Goal: Complete application form: Complete application form

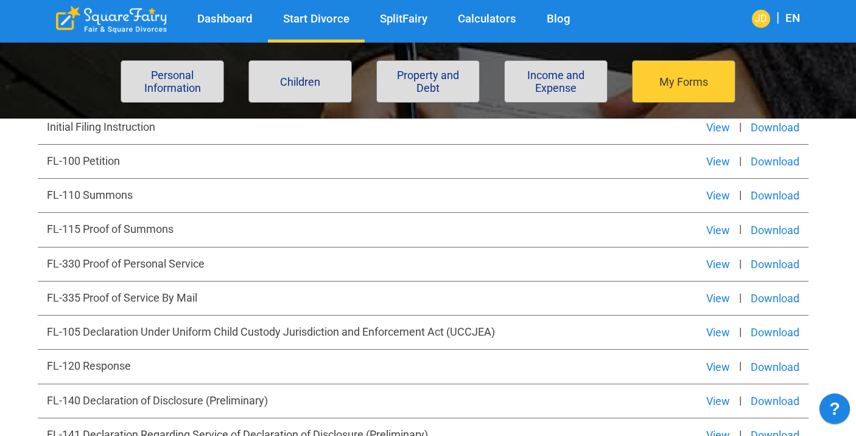
click at [722, 159] on button "View" at bounding box center [718, 162] width 42 height 15
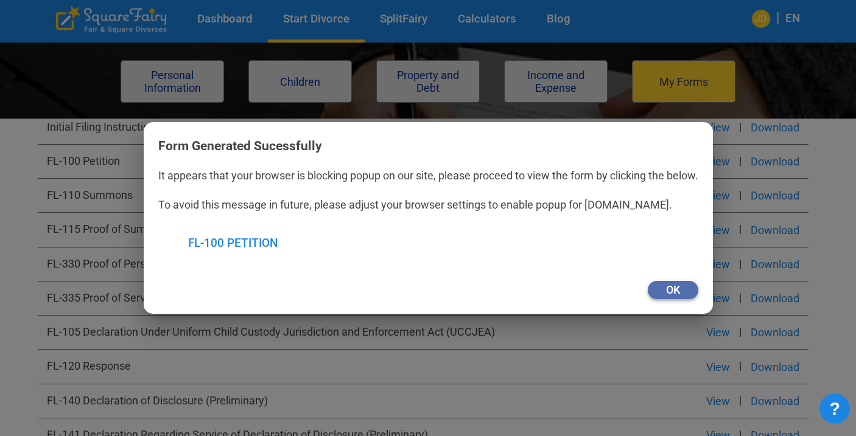
click at [683, 292] on button "Ok" at bounding box center [672, 290] width 51 height 18
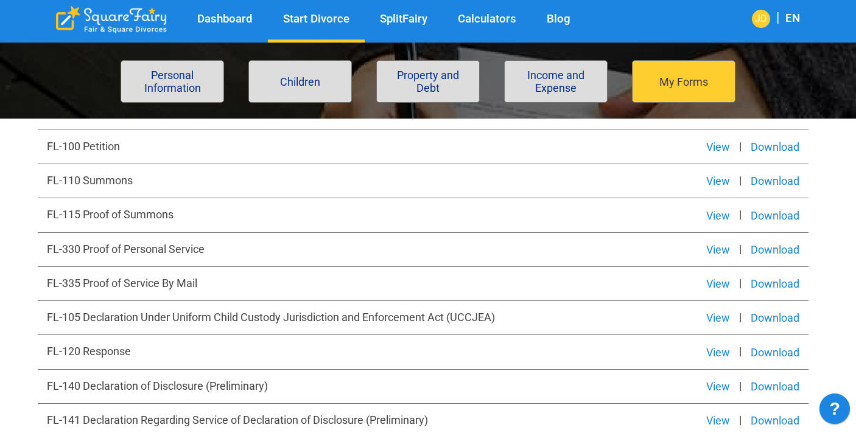
scroll to position [490, 0]
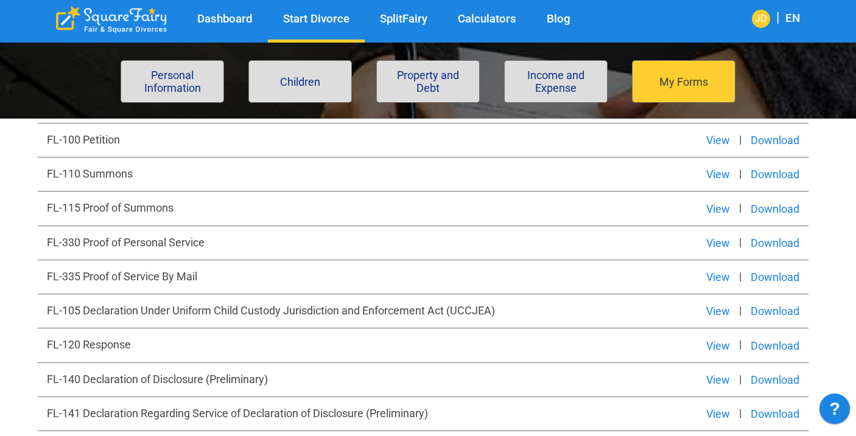
click at [713, 312] on button "View" at bounding box center [718, 311] width 42 height 15
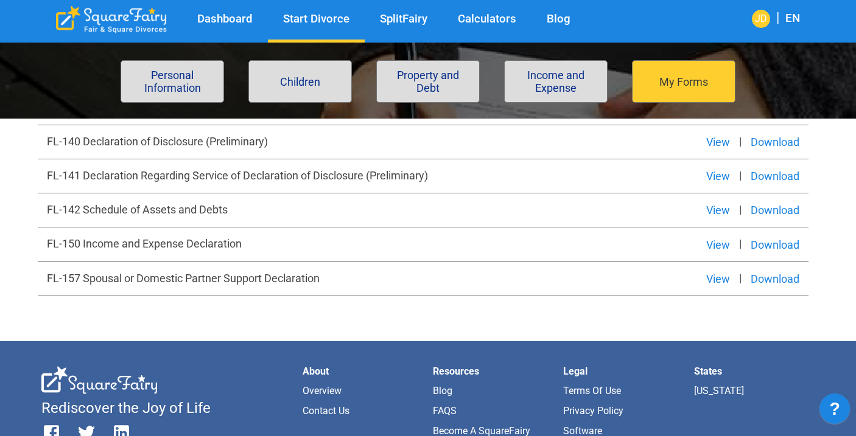
scroll to position [731, 0]
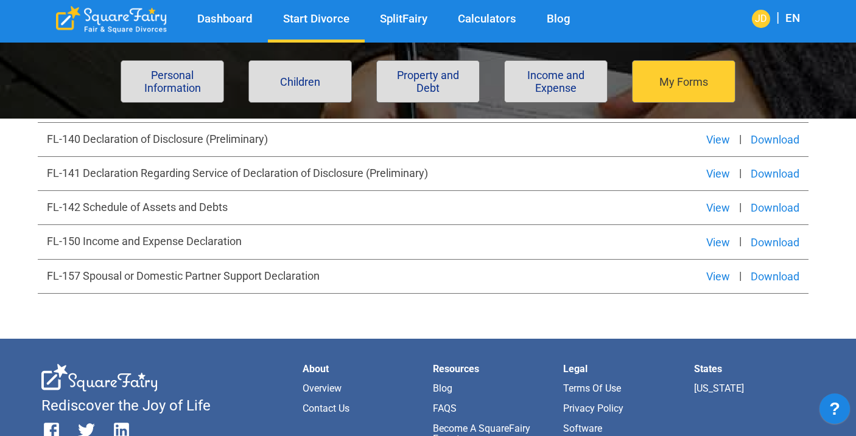
click at [721, 211] on button "View" at bounding box center [718, 208] width 42 height 15
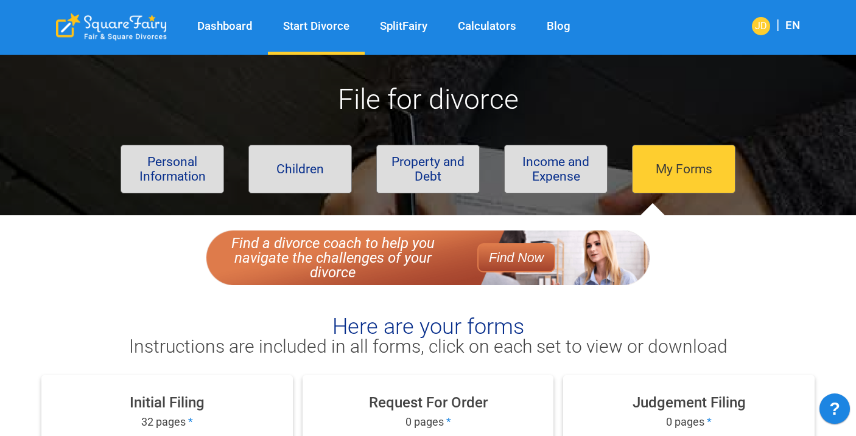
scroll to position [0, 0]
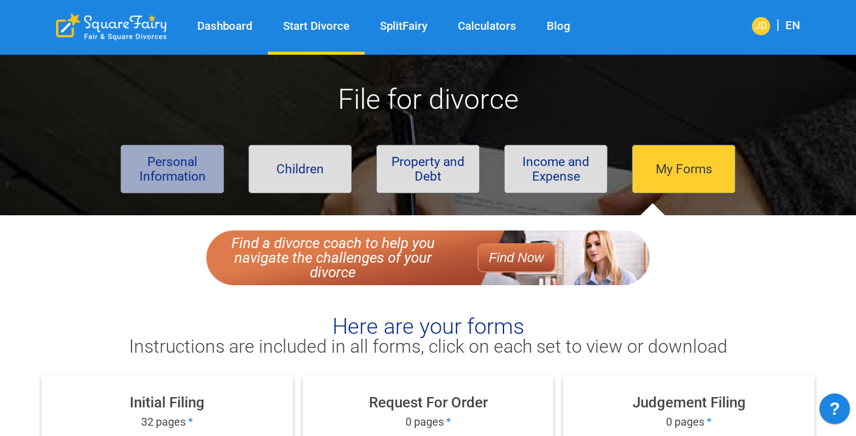
click at [183, 166] on button "Personal Information" at bounding box center [171, 169] width 103 height 49
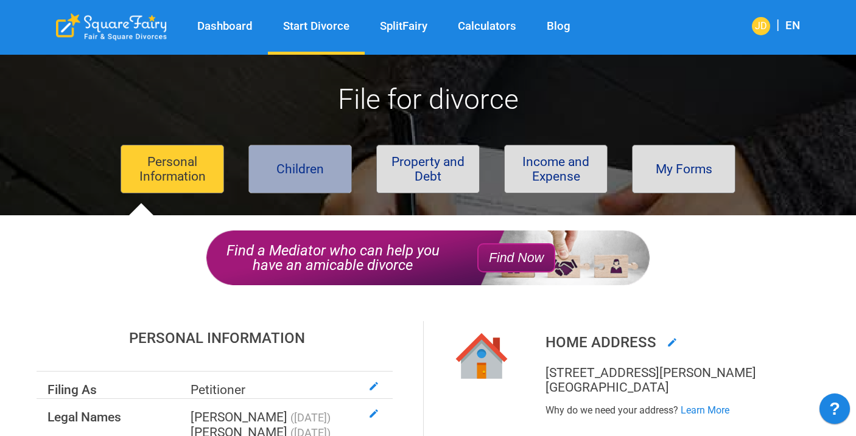
click at [315, 180] on button "Children" at bounding box center [299, 169] width 103 height 49
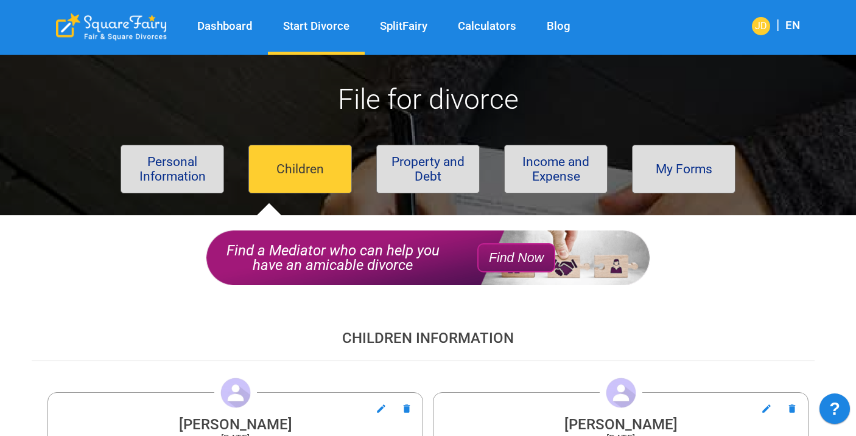
click at [429, 179] on button "Property and Debt" at bounding box center [427, 169] width 103 height 49
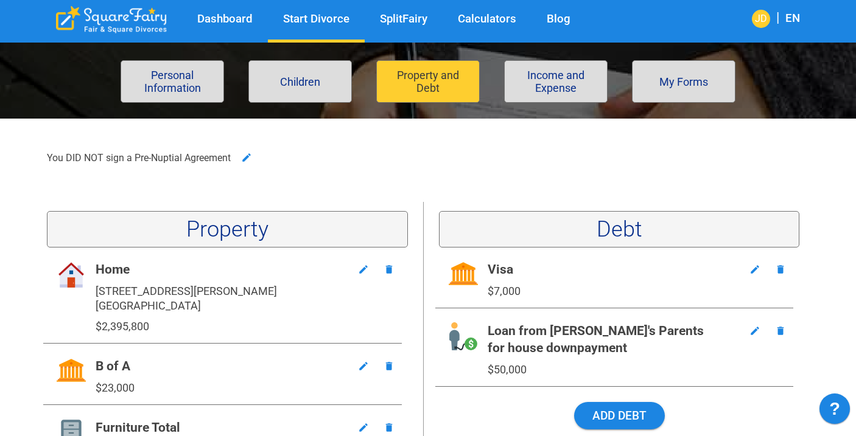
scroll to position [215, 0]
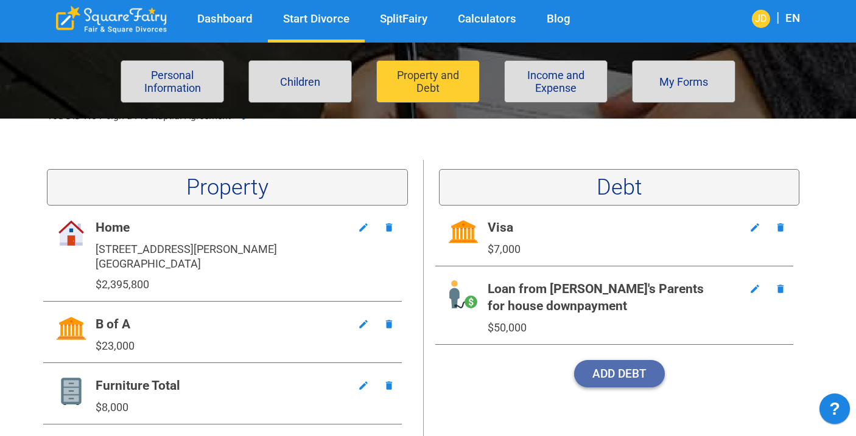
click at [626, 375] on button "Add Debt" at bounding box center [619, 373] width 91 height 27
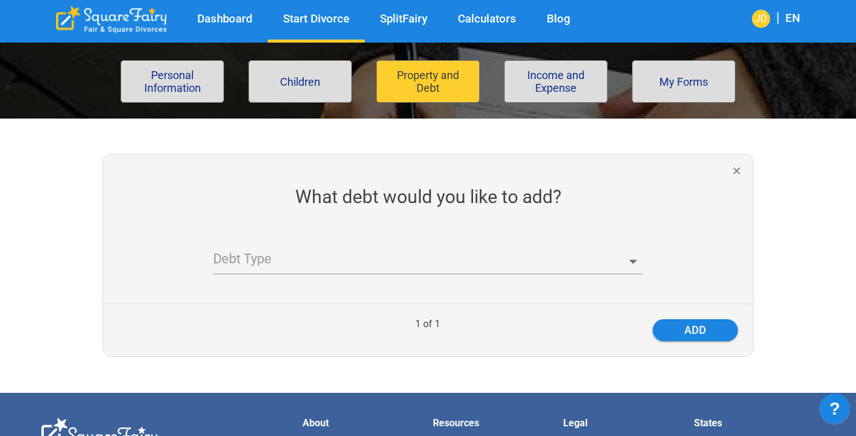
scroll to position [182, 0]
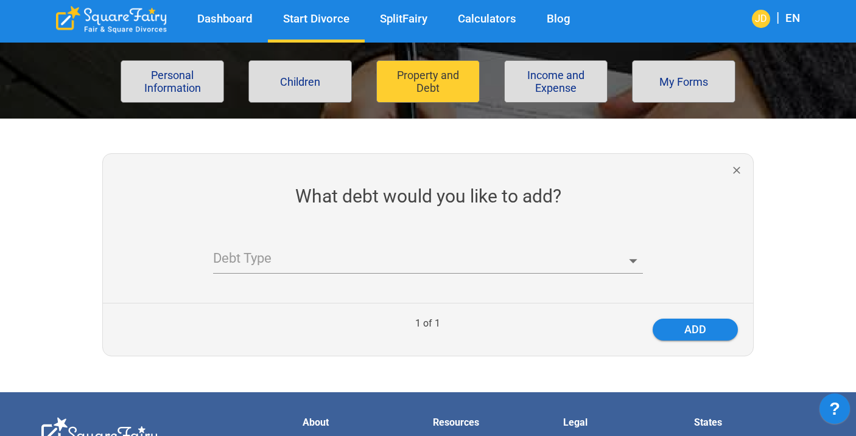
click at [345, 253] on body "Dashboard Start Divorce SplitFairy Calculators Blog JD | EN File for divorce Pe…" at bounding box center [428, 308] width 856 height 870
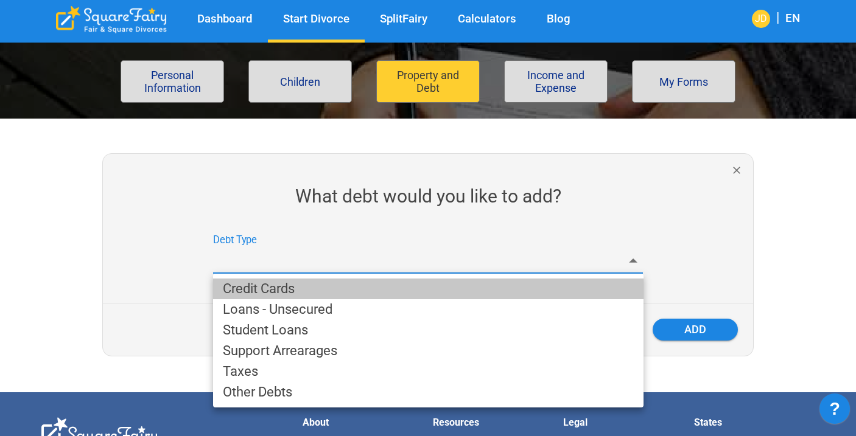
click at [298, 288] on li "Credit Cards" at bounding box center [428, 289] width 430 height 21
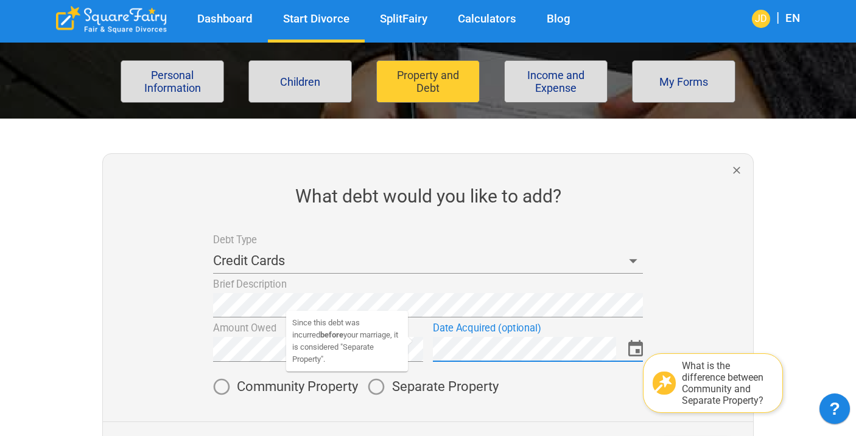
click at [297, 385] on span "Community Property" at bounding box center [297, 386] width 121 height 13
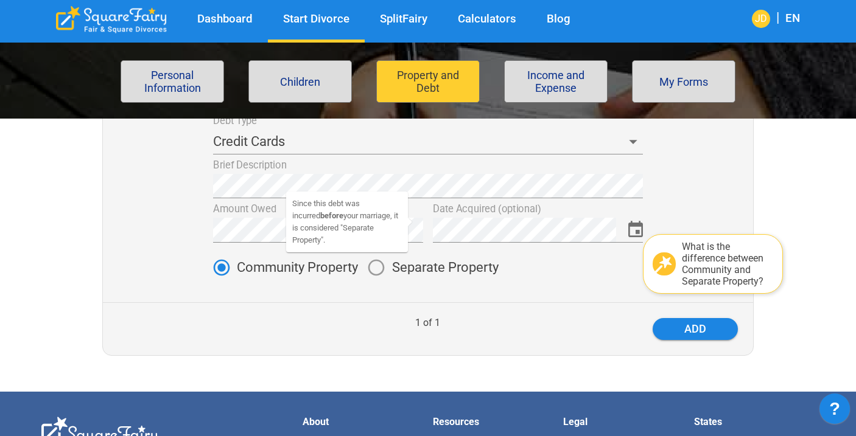
scroll to position [316, 0]
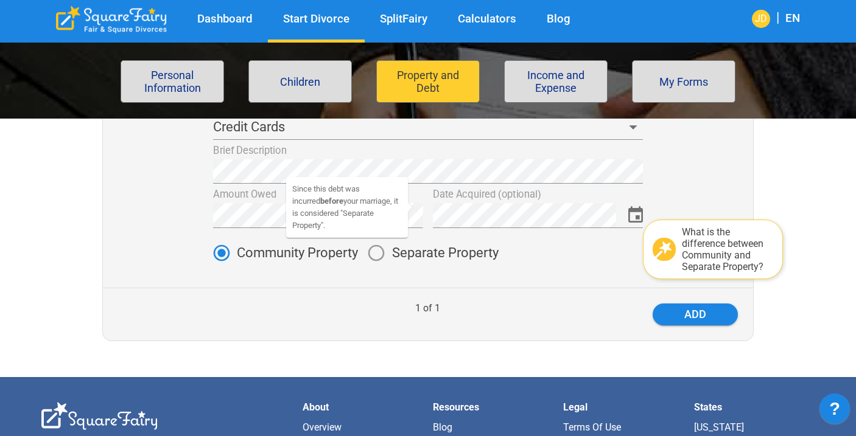
click at [382, 309] on div "1 of 1" at bounding box center [427, 309] width 206 height 10
click at [700, 246] on div "What is the difference between Community and Separate Property?" at bounding box center [727, 249] width 91 height 46
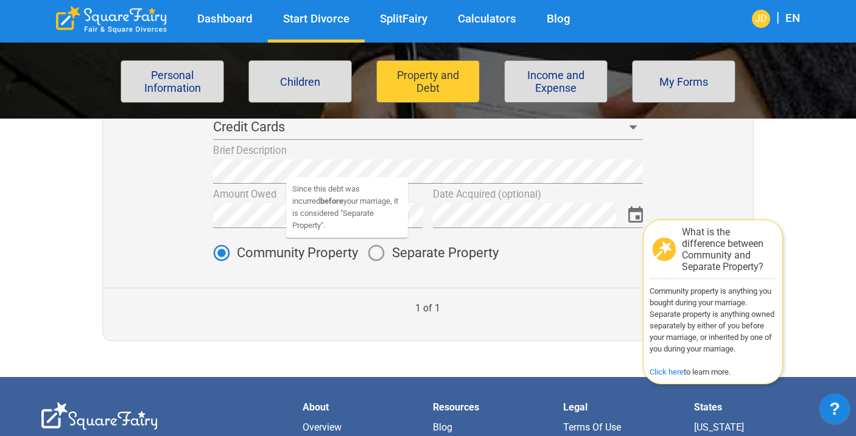
click at [603, 318] on div "add" at bounding box center [634, 315] width 206 height 22
click at [527, 275] on div at bounding box center [423, 277] width 660 height 19
click at [389, 147] on div "Brief Description" at bounding box center [423, 162] width 440 height 44
click at [677, 175] on div at bounding box center [698, 204] width 110 height 129
click at [603, 312] on div "add" at bounding box center [634, 315] width 206 height 22
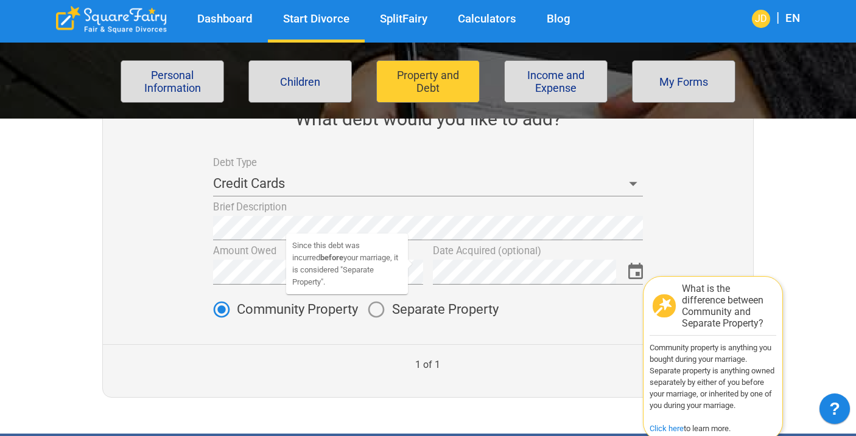
scroll to position [262, 0]
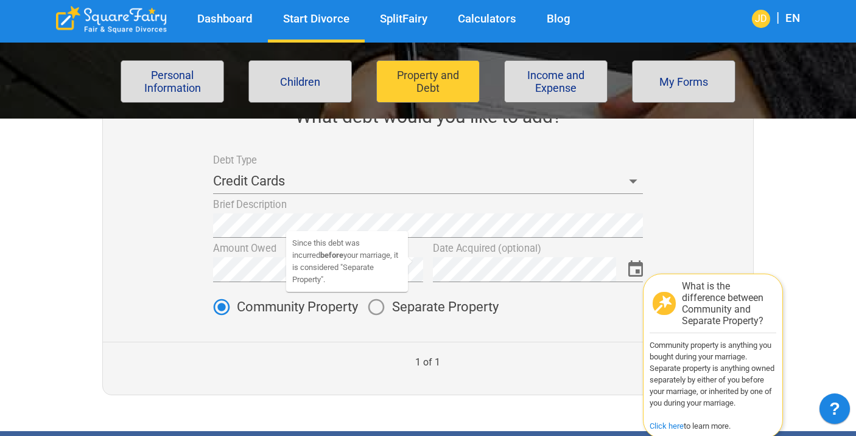
click at [449, 310] on span "Separate Property" at bounding box center [445, 307] width 106 height 13
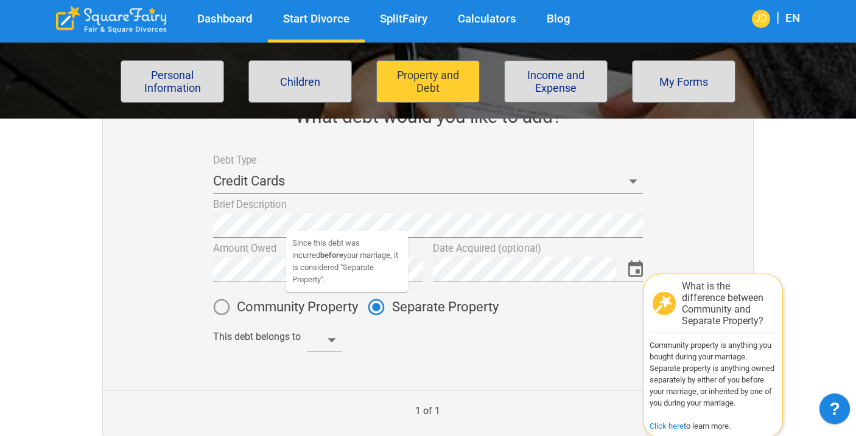
click at [307, 307] on span "Community Property" at bounding box center [297, 307] width 121 height 13
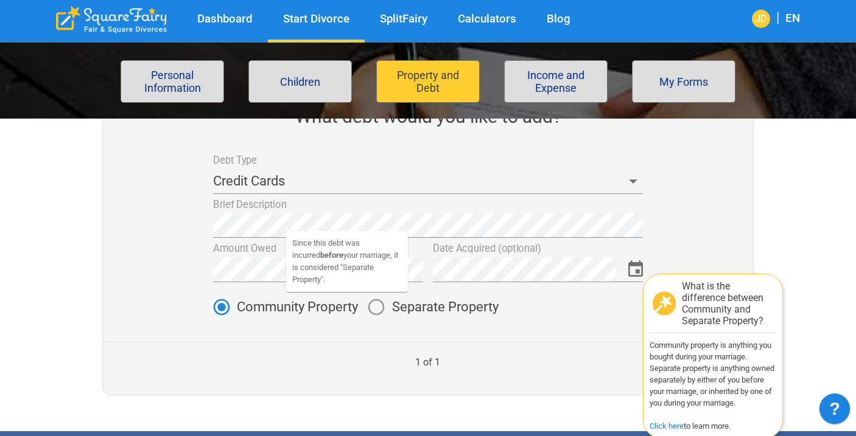
click at [616, 335] on div at bounding box center [423, 332] width 660 height 19
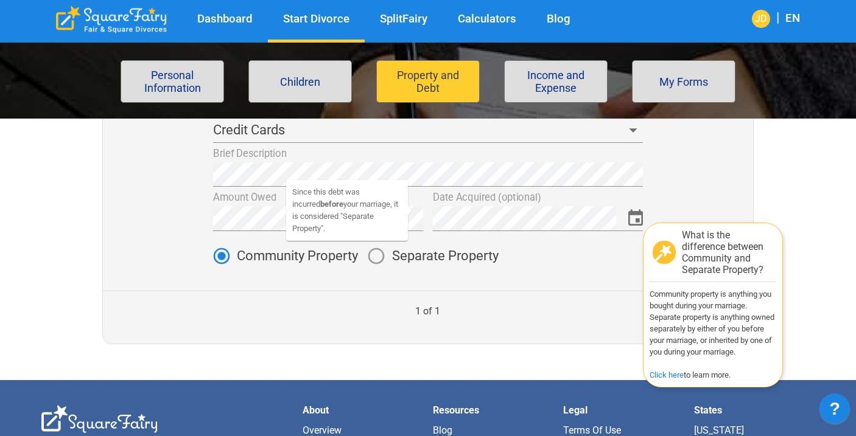
scroll to position [315, 0]
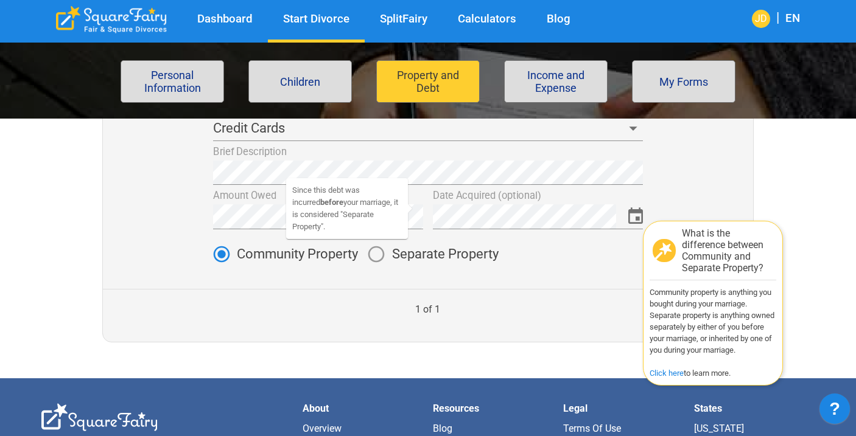
click at [763, 187] on div "What debt would you like to add? Debt Type Credit Cards Brief Description Amoun…" at bounding box center [423, 169] width 783 height 347
click at [719, 186] on div at bounding box center [698, 205] width 110 height 129
click at [632, 303] on div "1 of 1 add" at bounding box center [428, 315] width 650 height 53
click at [670, 249] on div at bounding box center [663, 250] width 23 height 23
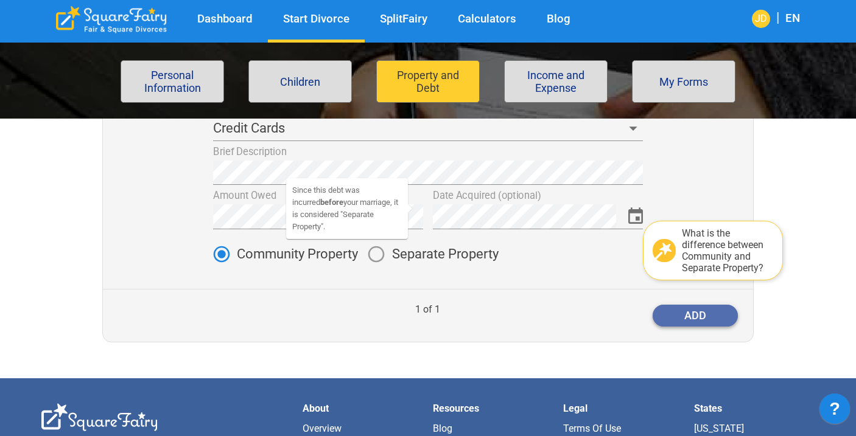
click at [686, 320] on button "add" at bounding box center [694, 316] width 85 height 22
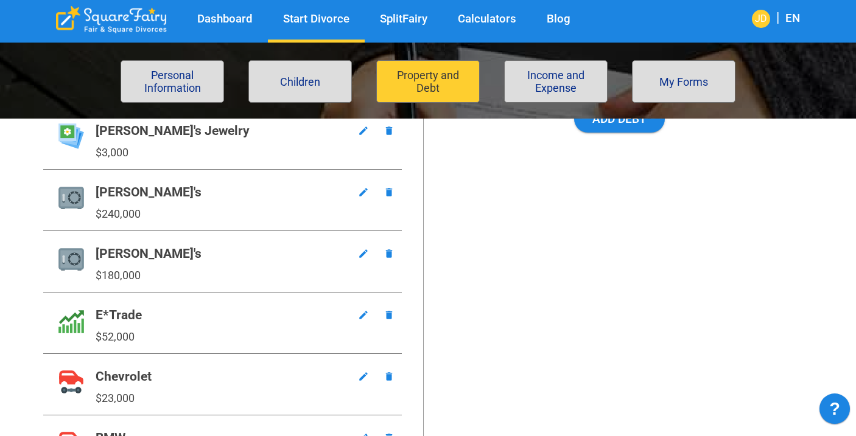
scroll to position [535, 0]
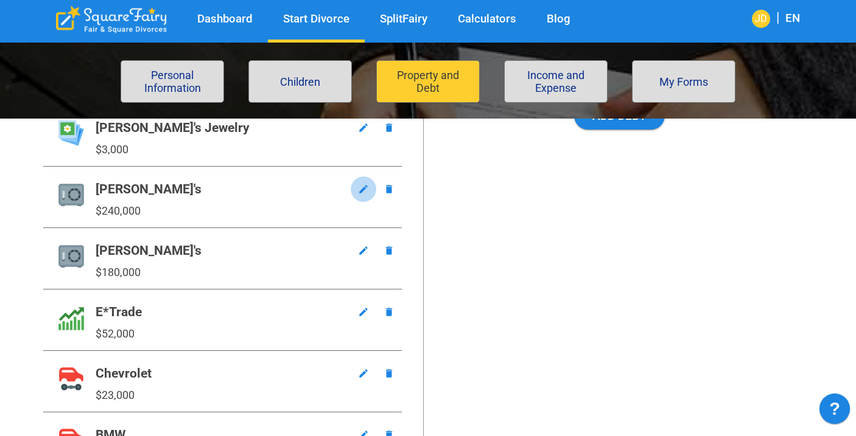
click at [361, 187] on icon "button" at bounding box center [363, 189] width 11 height 11
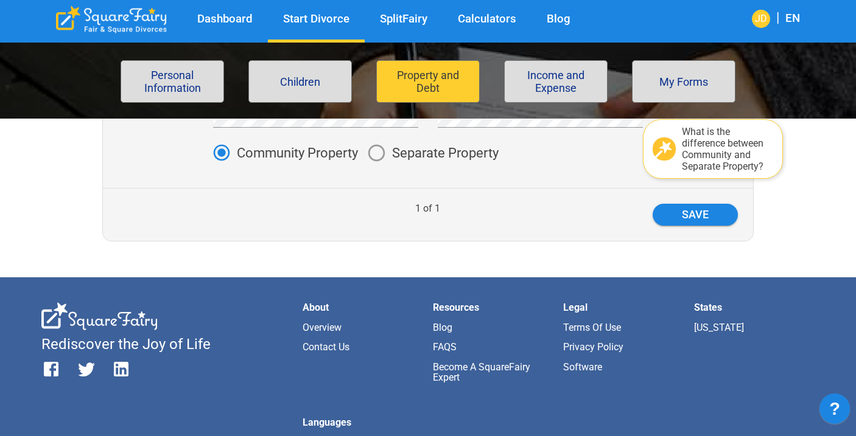
scroll to position [388, 0]
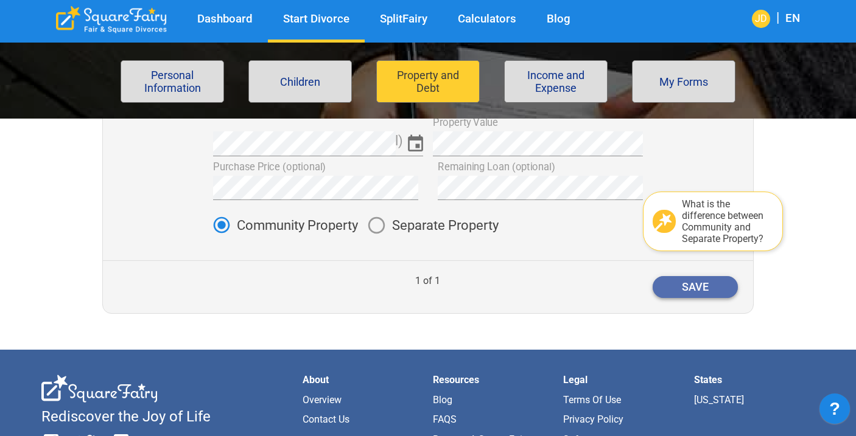
click at [701, 287] on button "save" at bounding box center [694, 287] width 85 height 22
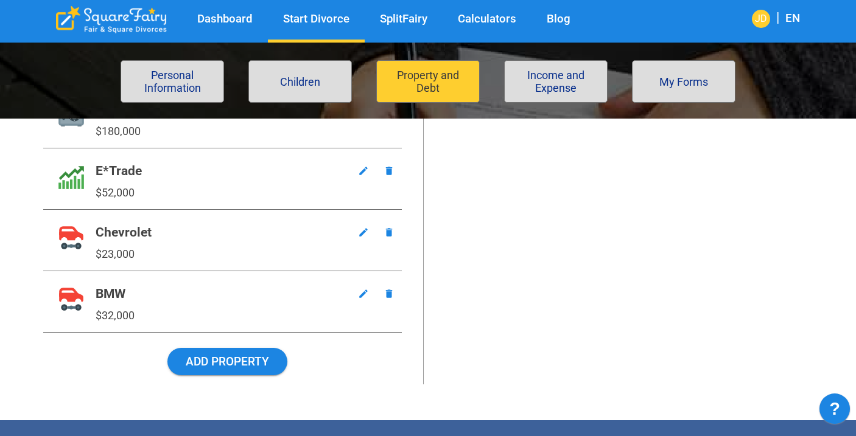
scroll to position [677, 0]
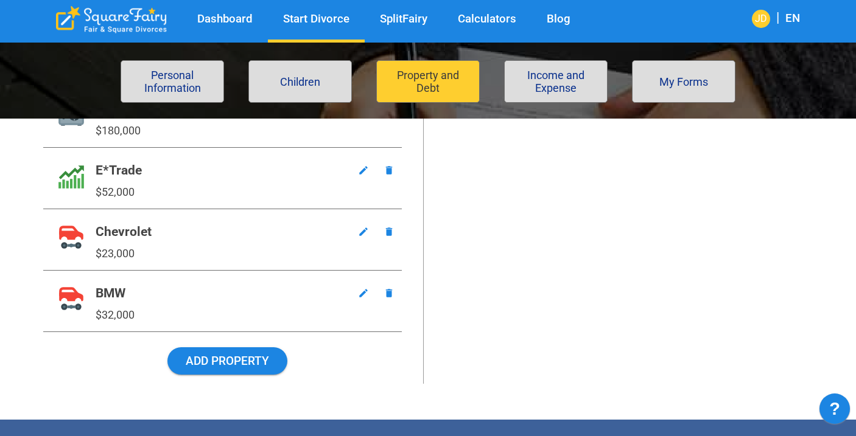
click at [213, 295] on div "BMW $32,000" at bounding box center [177, 301] width 269 height 61
click at [232, 359] on button "Add Property" at bounding box center [227, 360] width 120 height 27
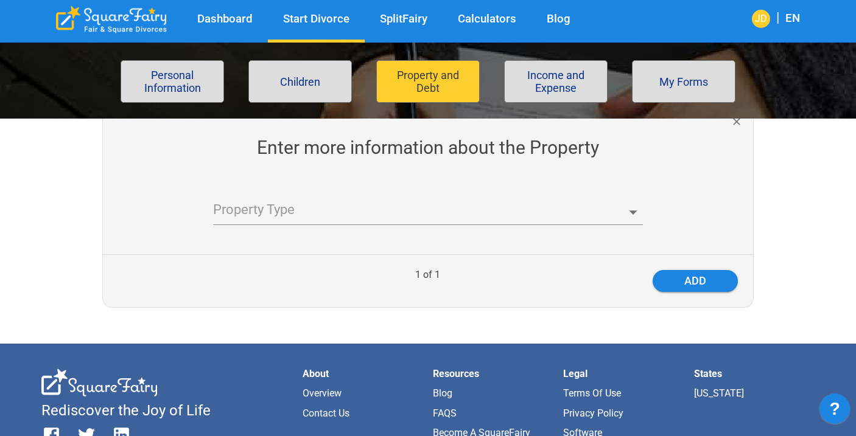
scroll to position [233, 0]
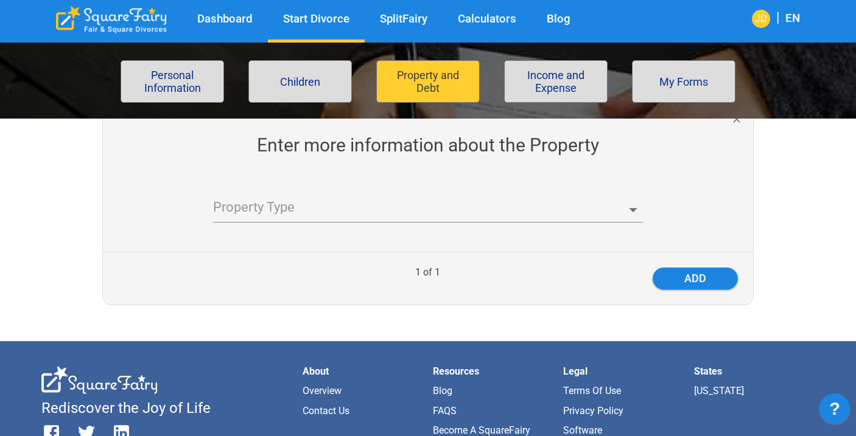
click at [401, 204] on body "Dashboard Start Divorce SplitFairy Calculators Blog JD | EN File for divorce Pe…" at bounding box center [428, 257] width 856 height 870
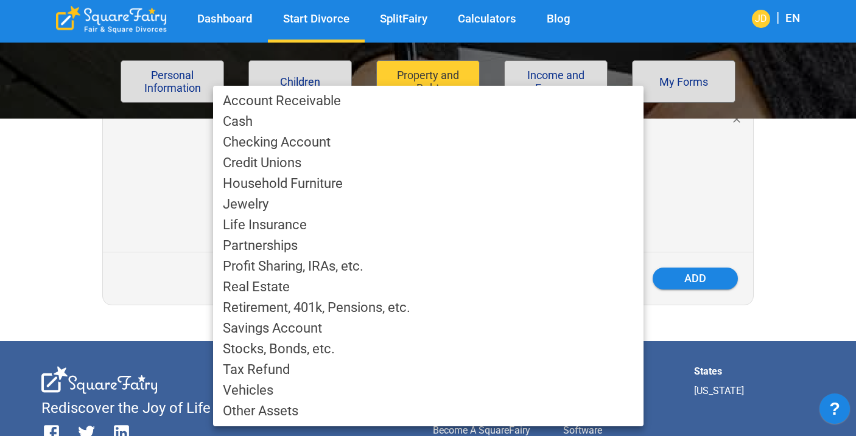
click at [279, 410] on li "Other Assets" at bounding box center [428, 411] width 430 height 21
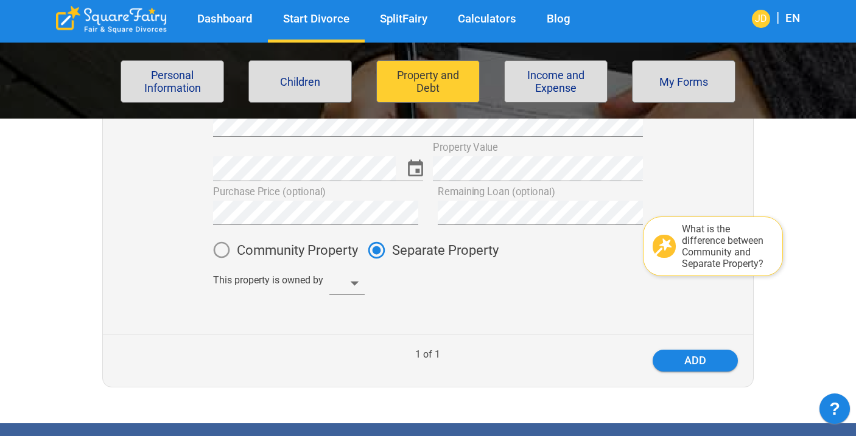
scroll to position [366, 0]
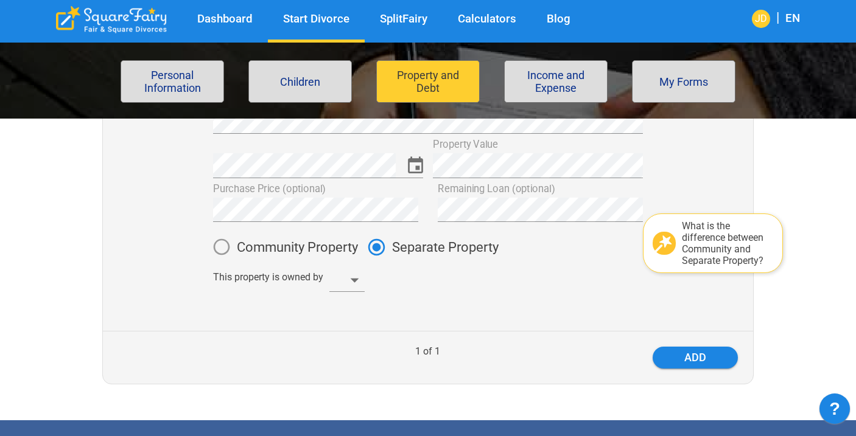
click at [357, 281] on body "Dashboard Start Divorce SplitFairy Calculators Blog JD | EN File for divorce Pe…" at bounding box center [428, 230] width 856 height 1082
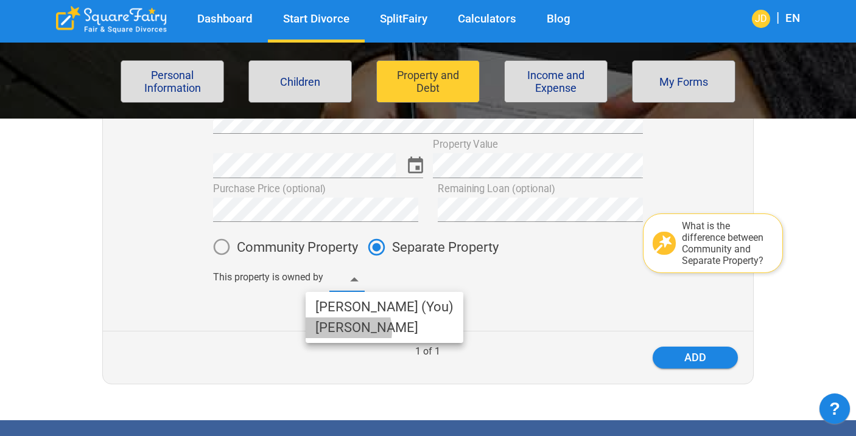
click at [339, 331] on li "[PERSON_NAME]" at bounding box center [384, 328] width 158 height 21
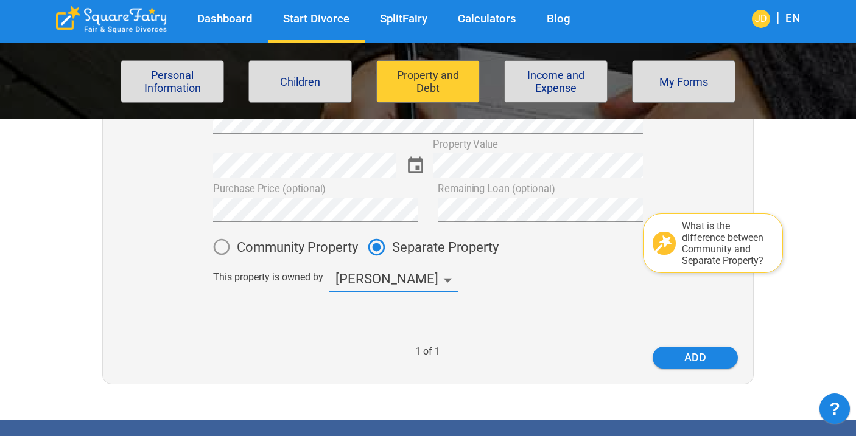
click at [372, 284] on body "Dashboard Start Divorce SplitFairy Calculators Blog JD | EN File for divorce Pe…" at bounding box center [428, 230] width 856 height 1082
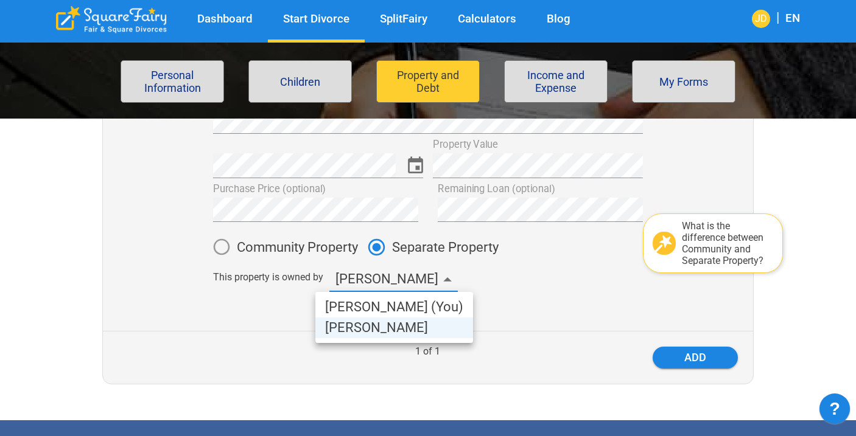
click at [355, 309] on li "[PERSON_NAME] (You)" at bounding box center [394, 307] width 158 height 21
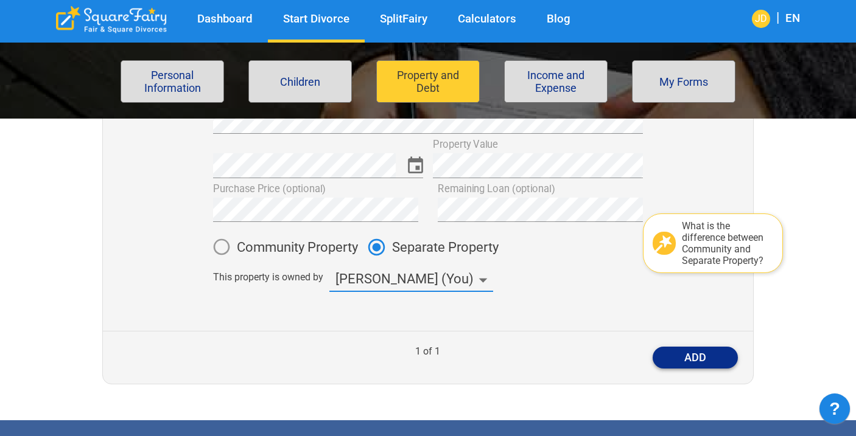
click at [664, 358] on button "add" at bounding box center [694, 358] width 85 height 22
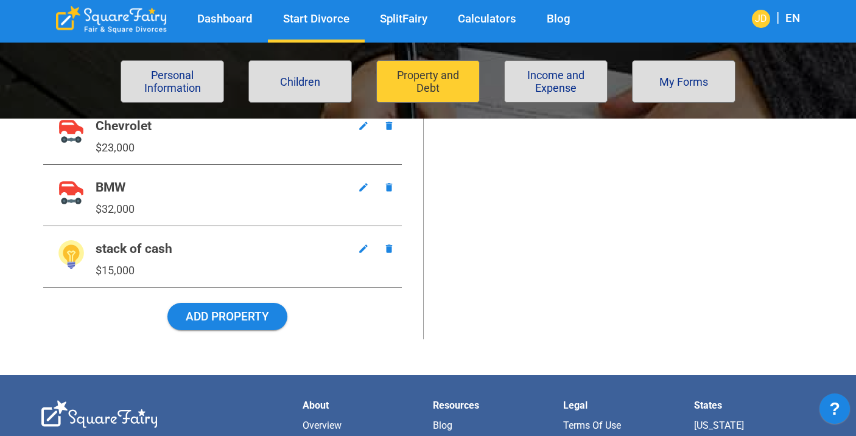
scroll to position [787, 0]
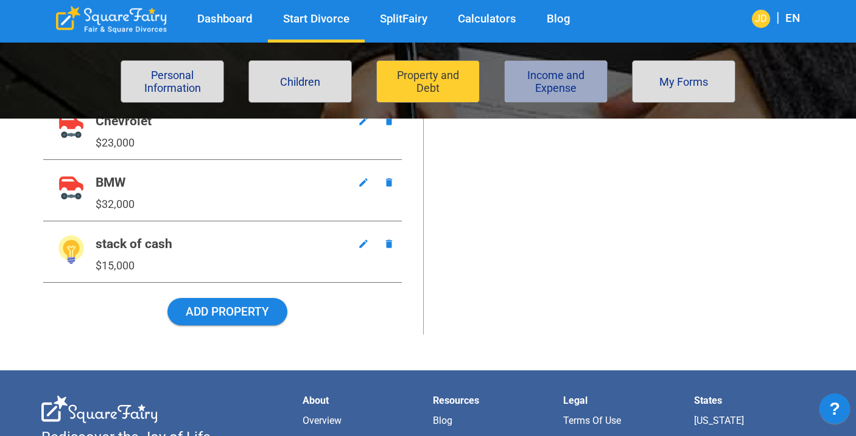
click at [556, 78] on button "Income and Expense" at bounding box center [555, 81] width 103 height 43
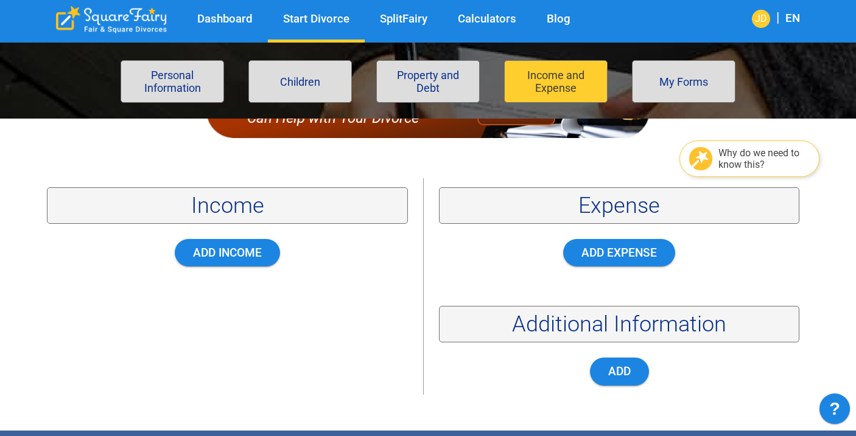
scroll to position [152, 0]
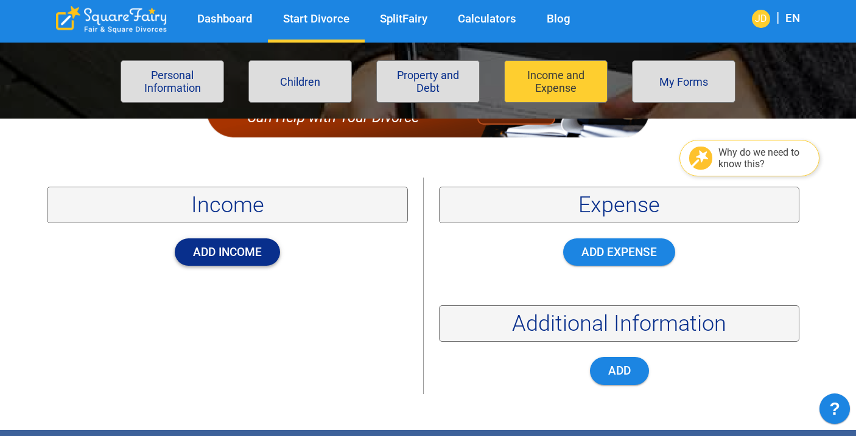
click at [245, 249] on button "Add Income" at bounding box center [227, 252] width 105 height 27
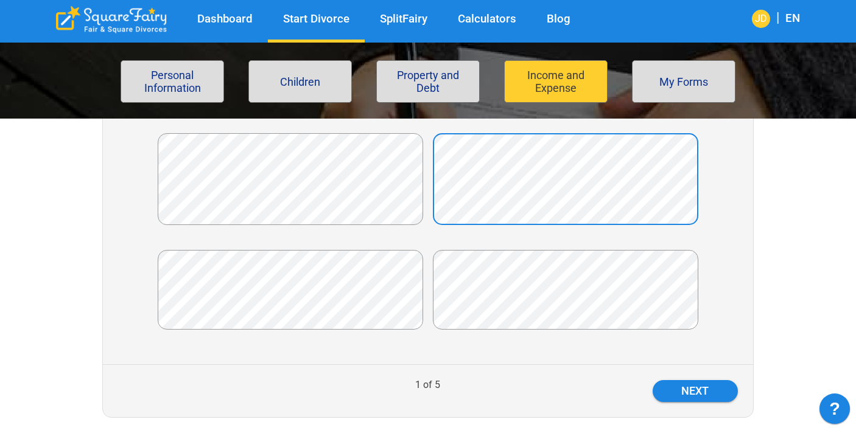
scroll to position [533, 0]
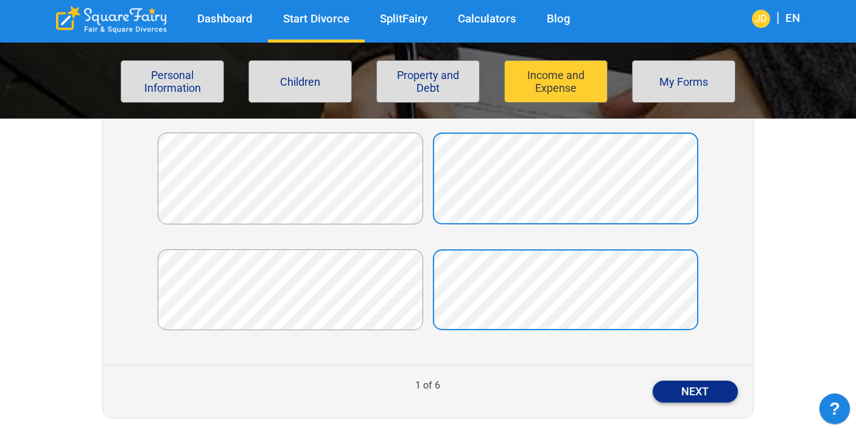
click at [689, 381] on button "Next" at bounding box center [694, 392] width 85 height 22
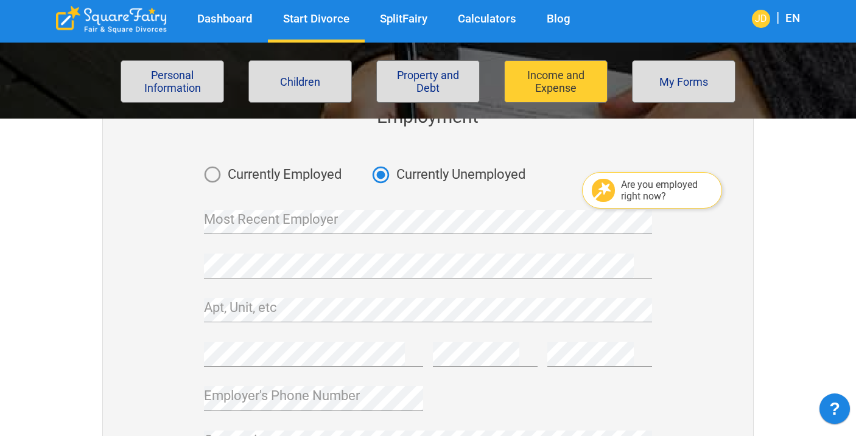
scroll to position [262, 0]
click at [285, 169] on span "Currently Employed" at bounding box center [285, 173] width 114 height 13
click at [638, 190] on div "Are you employed right now?" at bounding box center [666, 189] width 91 height 23
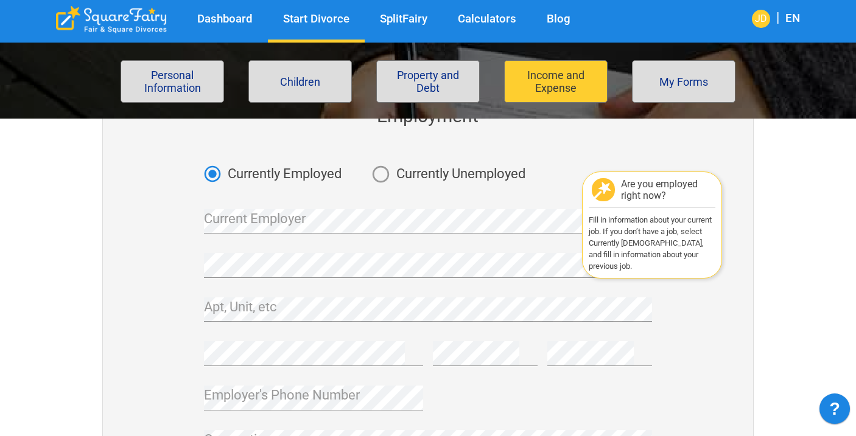
click at [638, 190] on div "Are you employed right now?" at bounding box center [666, 189] width 91 height 23
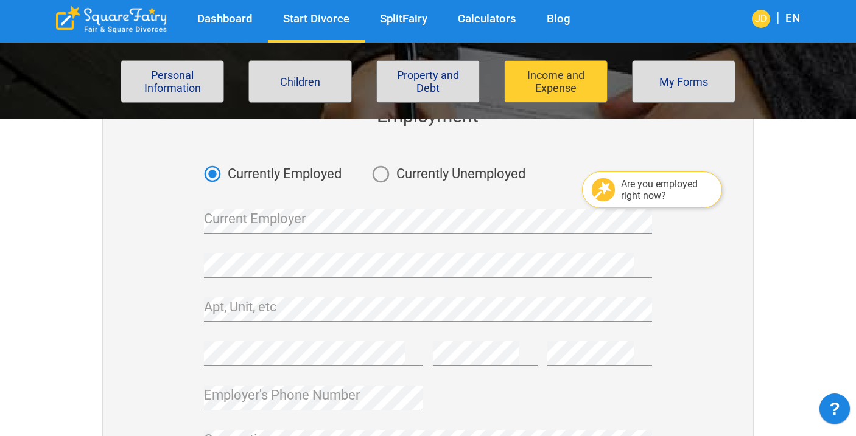
click at [452, 174] on span "Currently Unemployed" at bounding box center [460, 173] width 129 height 13
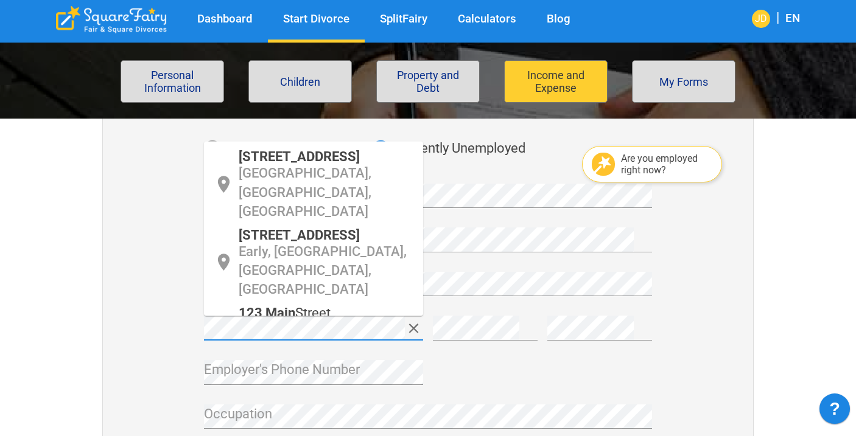
scroll to position [283, 0]
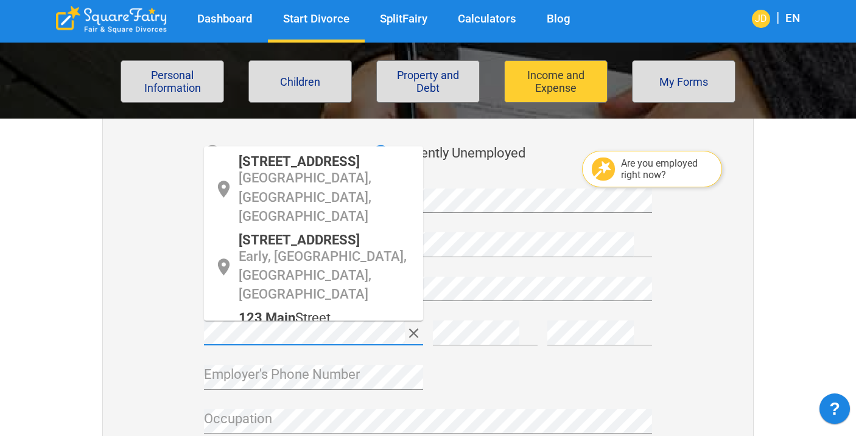
click at [287, 232] on span "[STREET_ADDRESS]" at bounding box center [299, 239] width 121 height 15
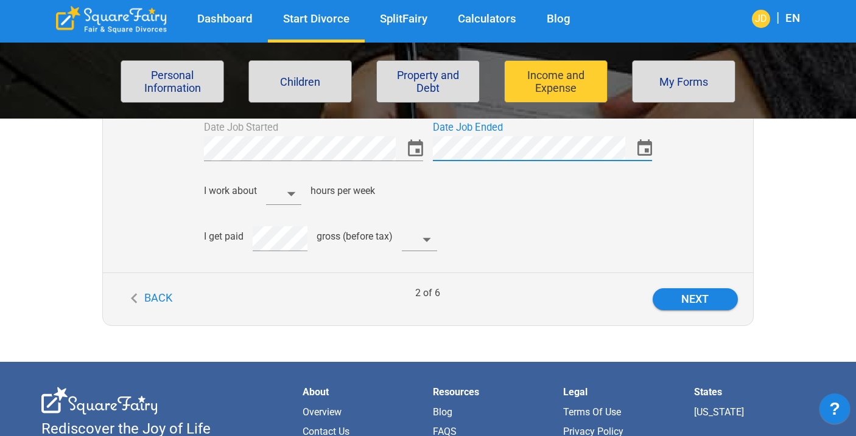
scroll to position [657, 0]
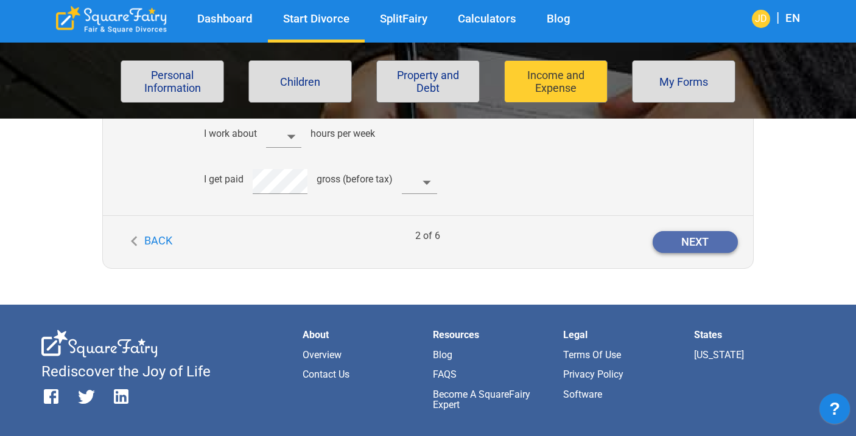
click at [677, 243] on button "Next" at bounding box center [694, 242] width 85 height 22
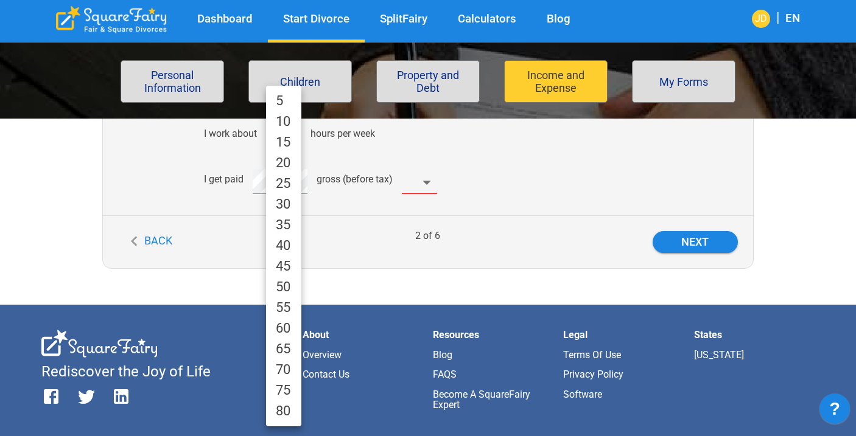
click at [295, 135] on body "Dashboard Start Divorce SplitFairy Calculators Blog JD | EN File for divorce Pe…" at bounding box center [428, 27] width 856 height 1258
click at [287, 105] on li "5" at bounding box center [283, 101] width 35 height 21
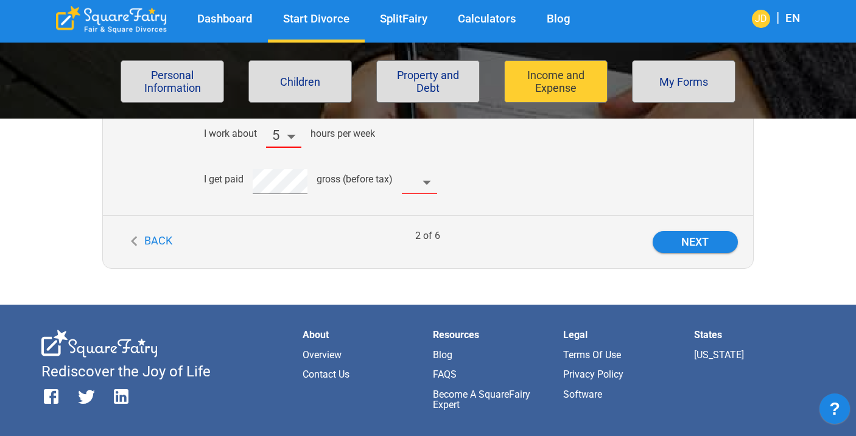
click at [425, 187] on body "Dashboard Start Divorce SplitFairy Calculators Blog JD | EN File for divorce Pe…" at bounding box center [428, 27] width 856 height 1258
click at [417, 206] on li "per Month" at bounding box center [420, 209] width 80 height 21
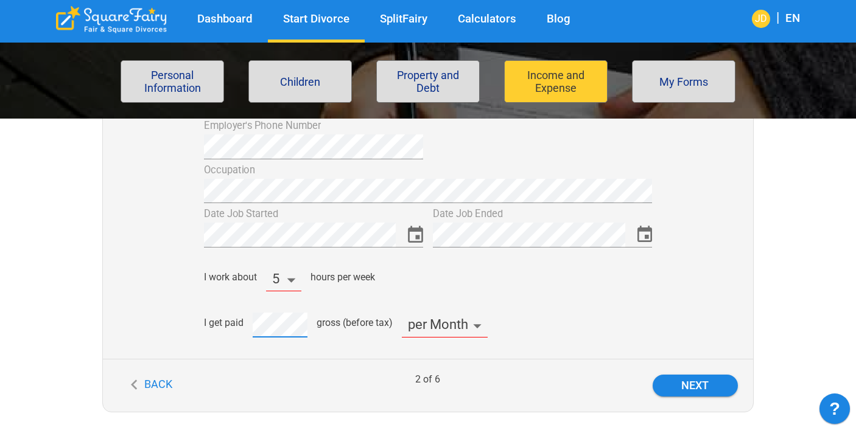
scroll to position [515, 0]
click at [280, 283] on body "Dashboard Start Divorce SplitFairy Calculators Blog JD | EN File for divorce Pe…" at bounding box center [428, 169] width 856 height 1258
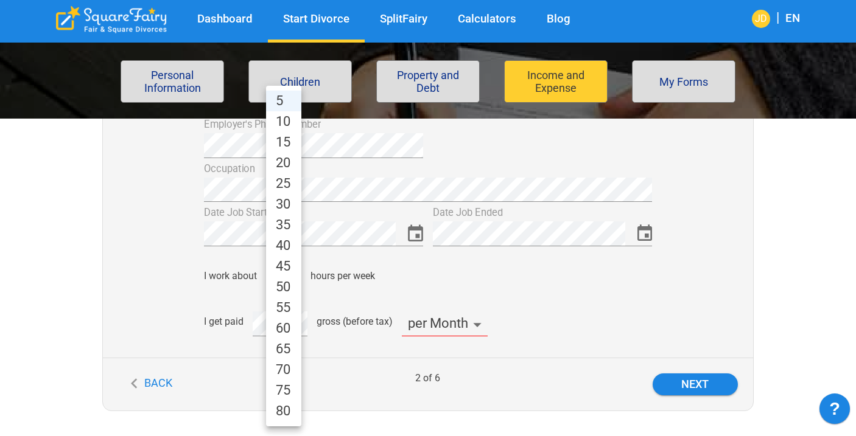
click at [508, 296] on div at bounding box center [428, 218] width 856 height 436
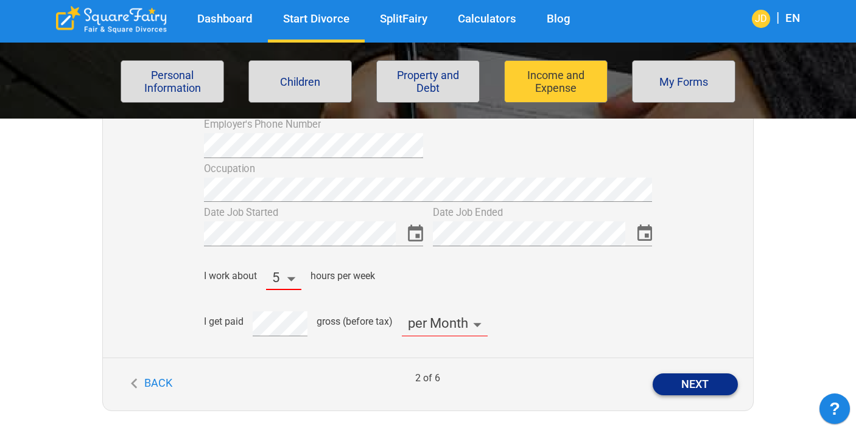
click at [709, 391] on button "Next" at bounding box center [694, 385] width 85 height 22
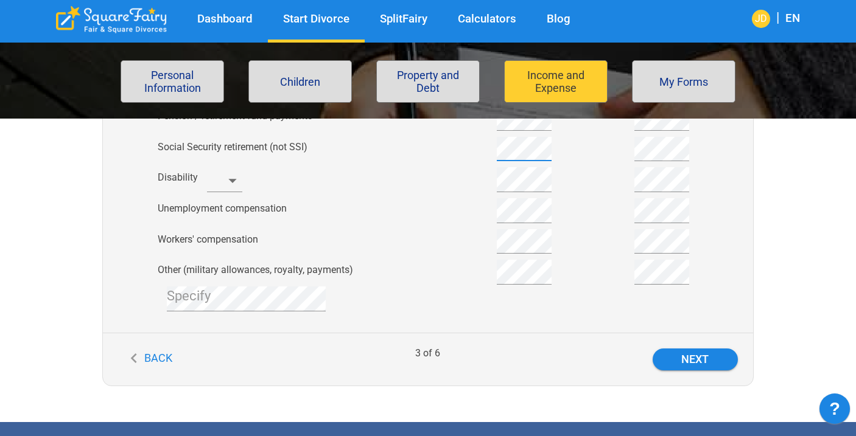
scroll to position [575, 0]
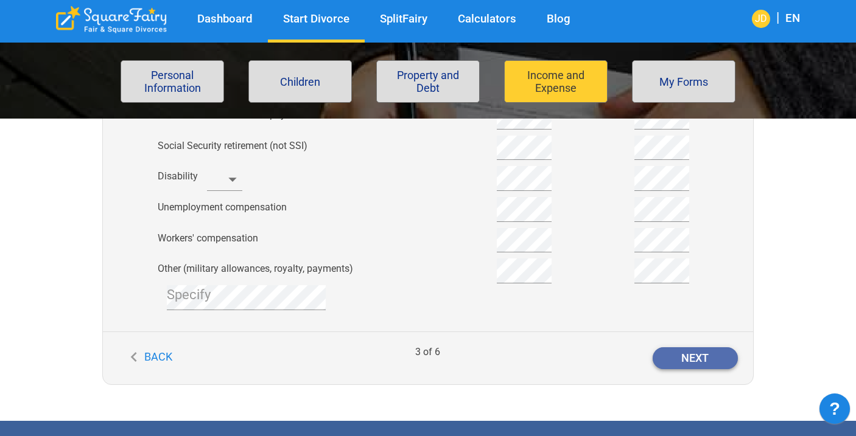
click at [687, 356] on button "Next" at bounding box center [694, 358] width 85 height 22
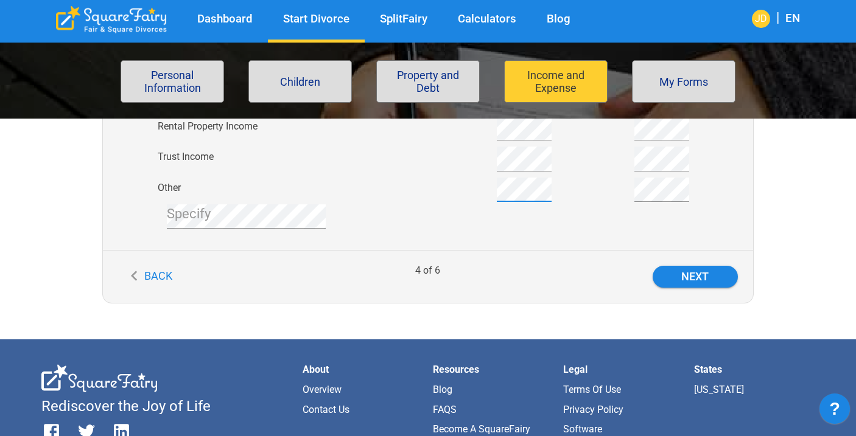
scroll to position [365, 0]
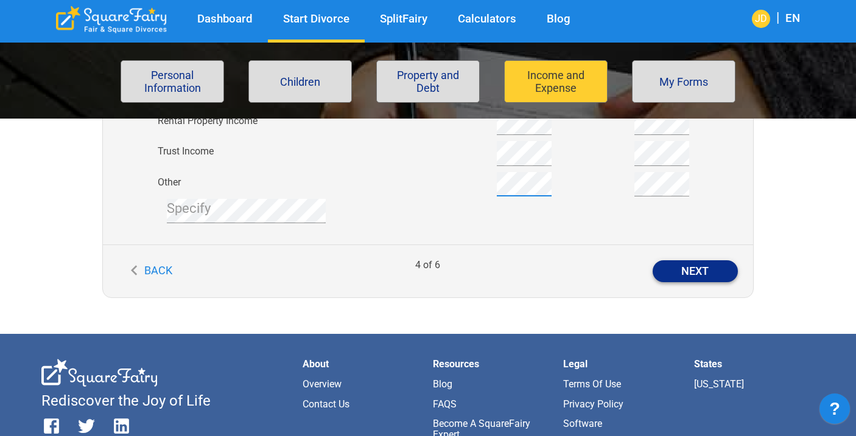
click at [668, 269] on button "Next" at bounding box center [694, 271] width 85 height 22
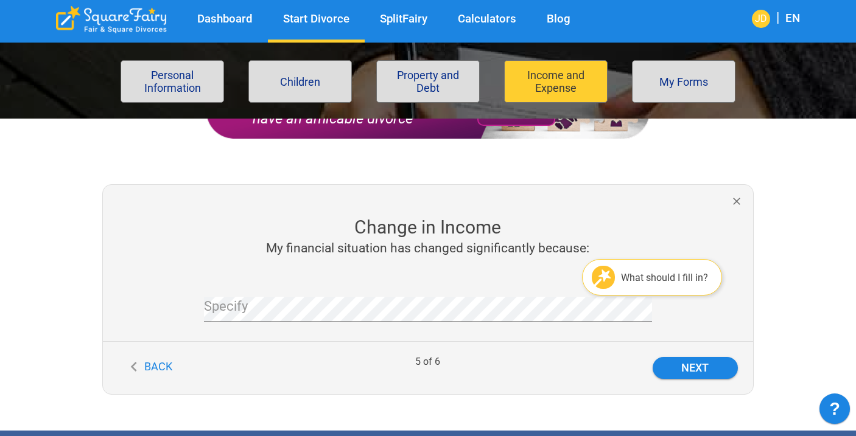
scroll to position [152, 0]
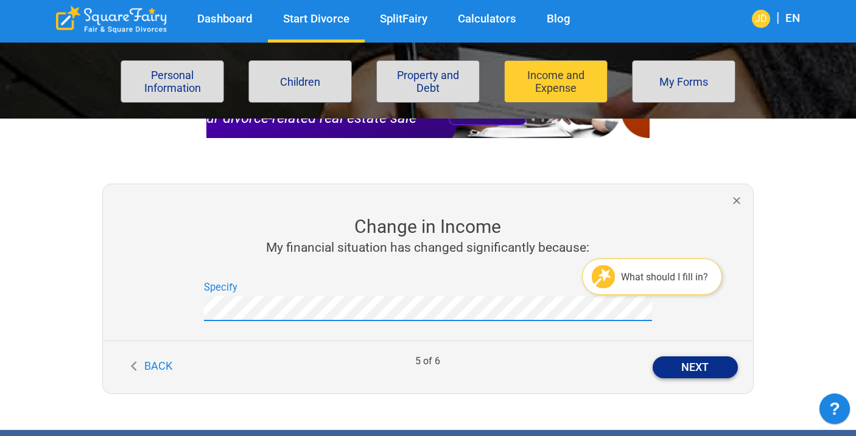
click at [708, 371] on button "Next" at bounding box center [694, 368] width 85 height 22
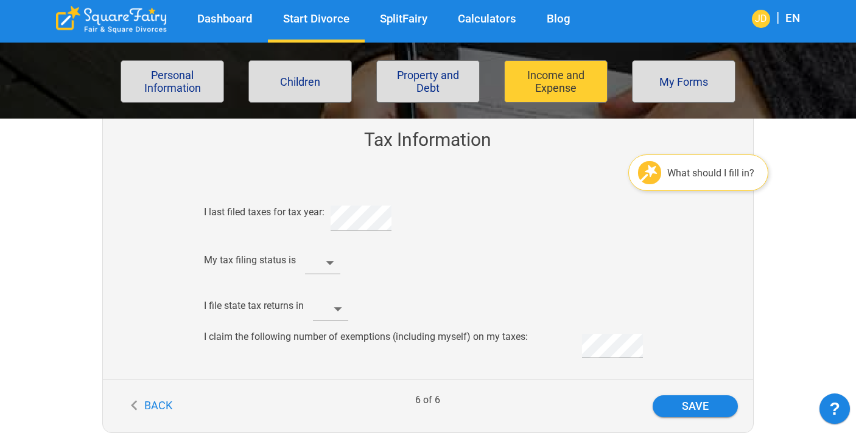
scroll to position [286, 0]
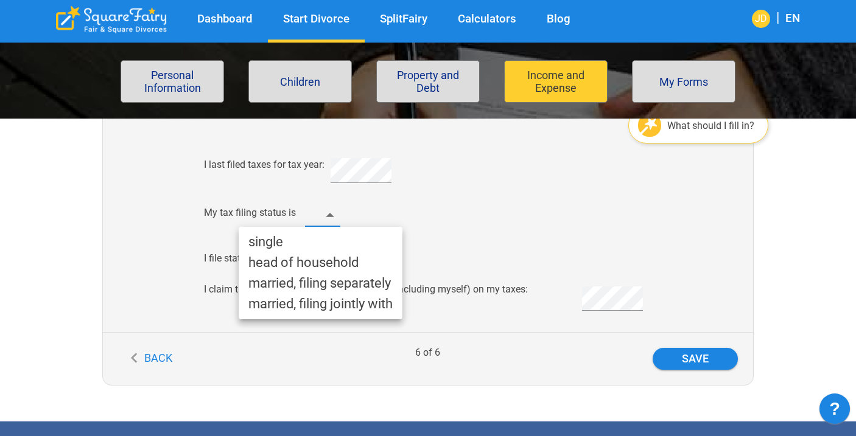
click at [330, 215] on body "Dashboard Start Divorce SplitFairy Calculators Blog JD | EN File for divorce Pe…" at bounding box center [428, 270] width 856 height 1003
click at [307, 308] on li "married, filing jointly with" at bounding box center [321, 304] width 164 height 21
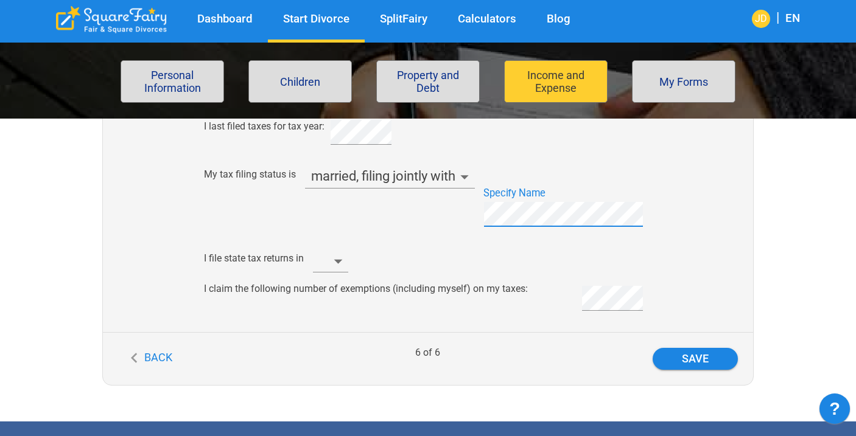
scroll to position [327, 0]
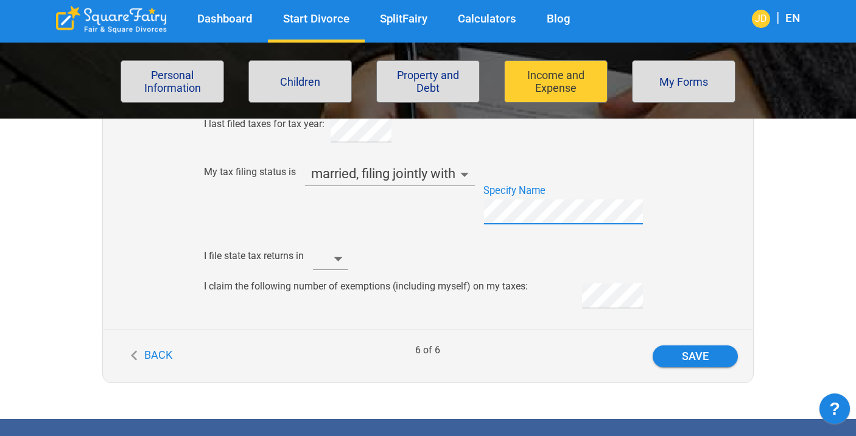
click at [347, 258] on body "Dashboard Start Divorce SplitFairy Calculators Blog JD | EN File for divorce Pe…" at bounding box center [428, 249] width 856 height 1042
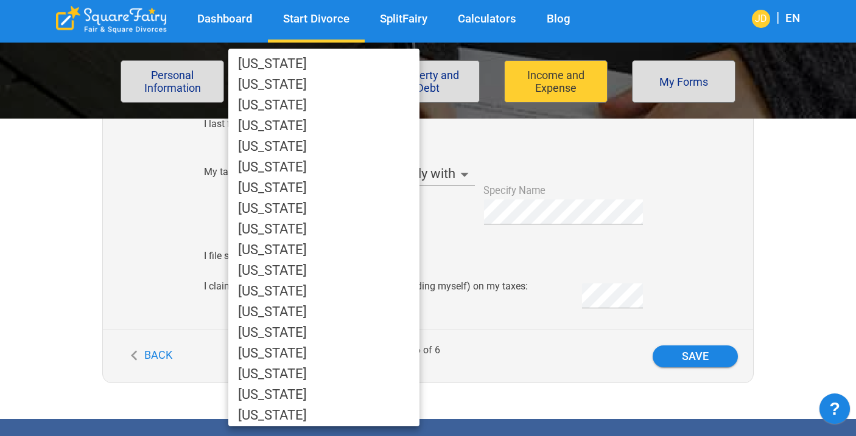
click at [303, 166] on li "[US_STATE]" at bounding box center [323, 167] width 191 height 21
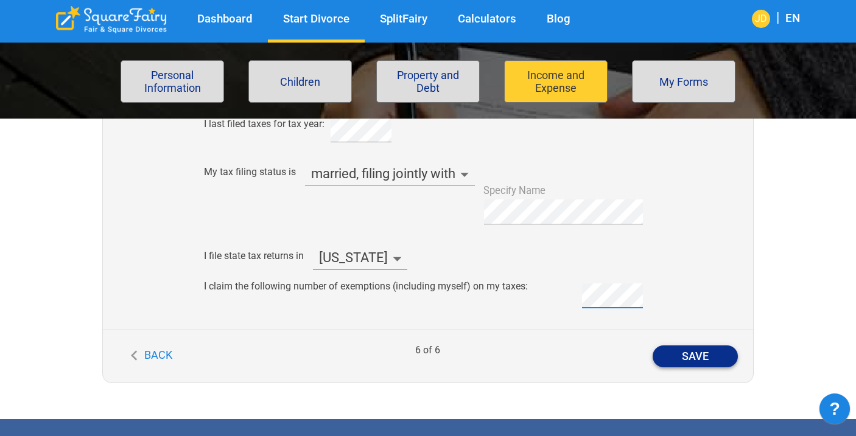
click at [692, 351] on button "Save" at bounding box center [694, 357] width 85 height 22
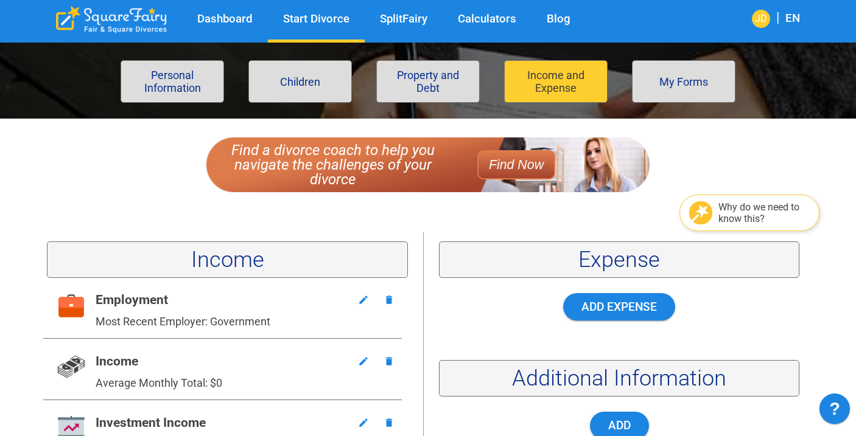
scroll to position [96, 0]
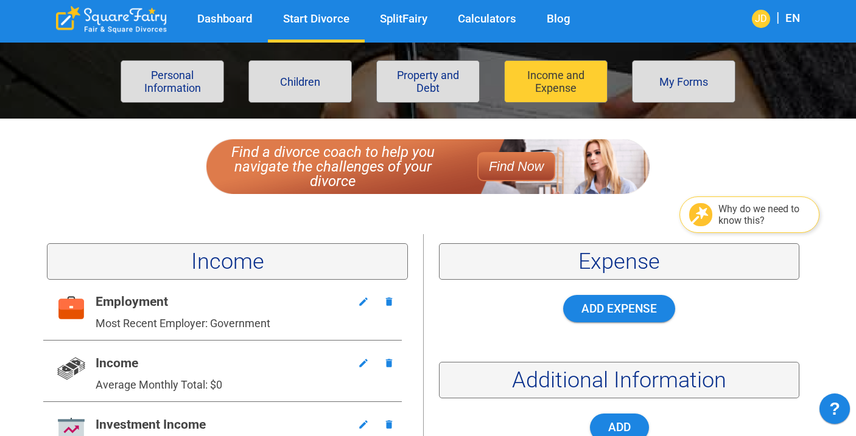
click at [743, 217] on div "Why do we need to know this?" at bounding box center [763, 214] width 91 height 23
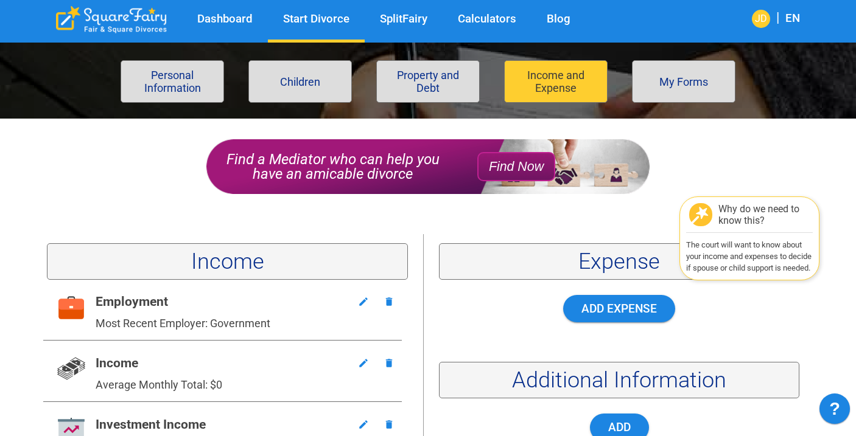
click at [612, 231] on div "Why do we need to know this? The court will want to know about your income and …" at bounding box center [423, 224] width 652 height 19
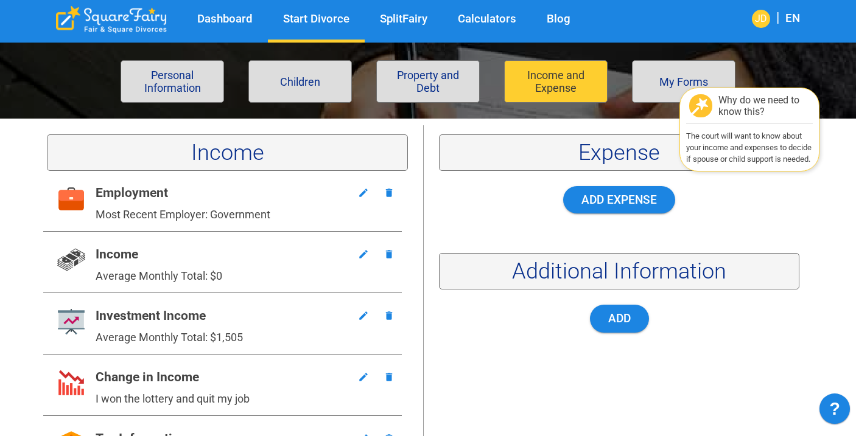
scroll to position [220, 0]
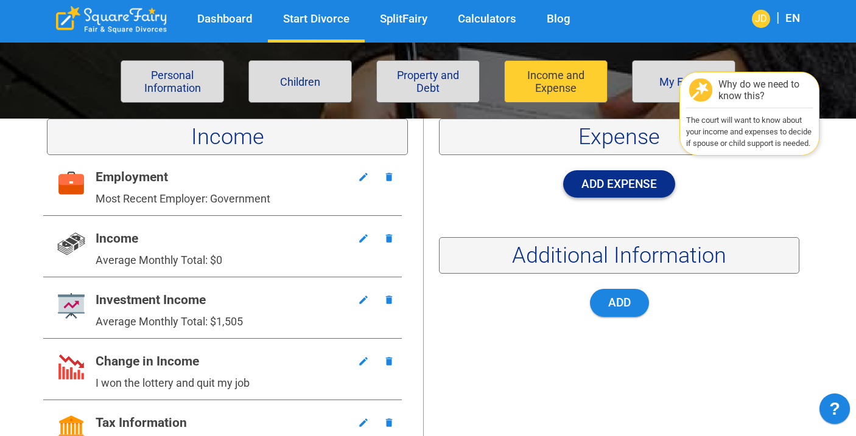
click at [617, 183] on button "Add Expense" at bounding box center [619, 183] width 112 height 27
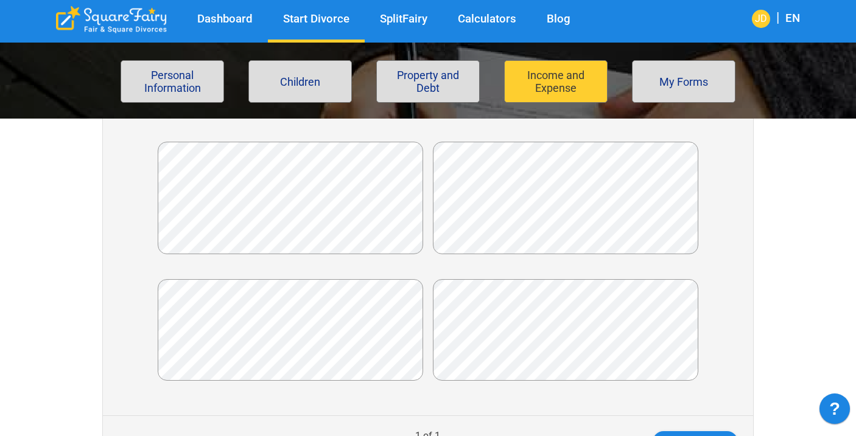
scroll to position [280, 0]
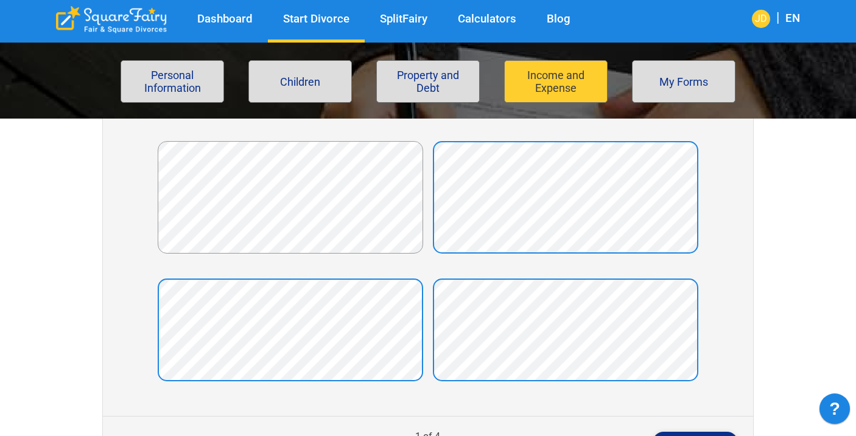
click at [708, 432] on button "Next" at bounding box center [694, 443] width 85 height 22
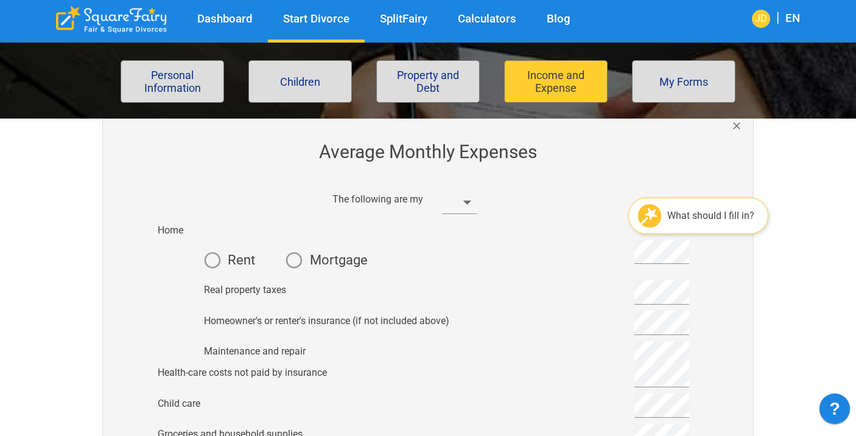
scroll to position [228, 0]
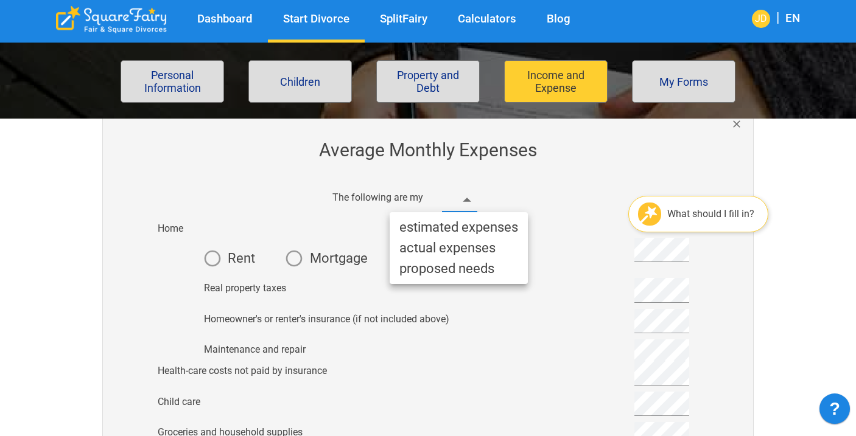
click at [448, 247] on li "actual expenses" at bounding box center [458, 248] width 138 height 21
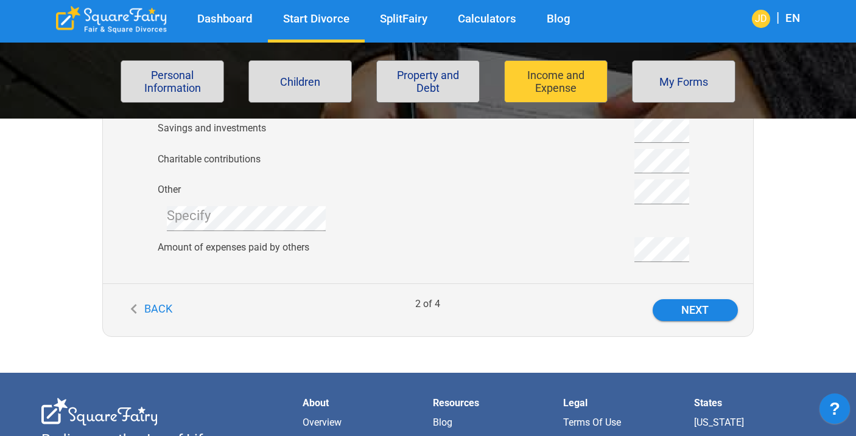
scroll to position [902, 0]
click at [684, 312] on button "Next" at bounding box center [694, 310] width 85 height 22
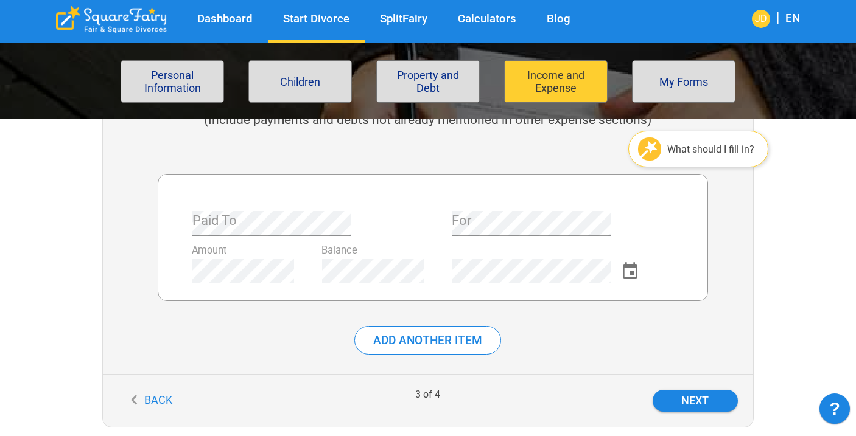
scroll to position [281, 0]
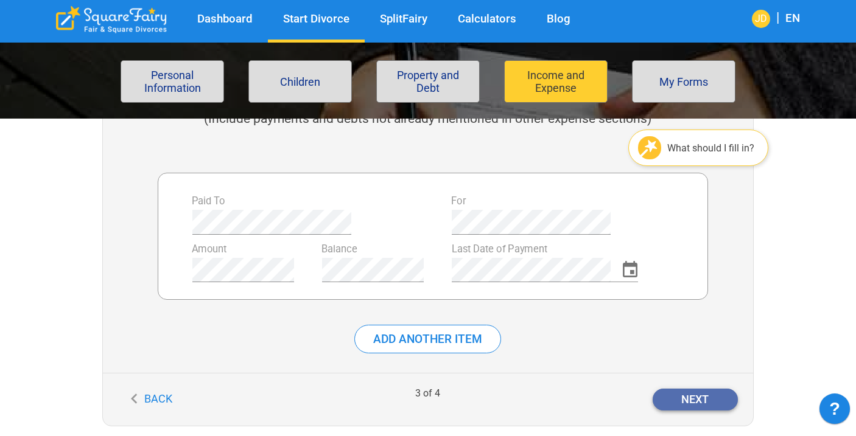
click at [727, 406] on button "Next" at bounding box center [694, 400] width 85 height 22
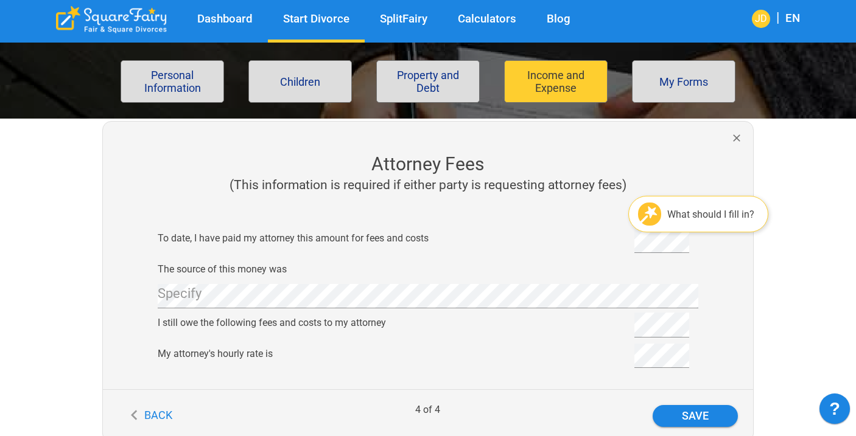
scroll to position [219, 0]
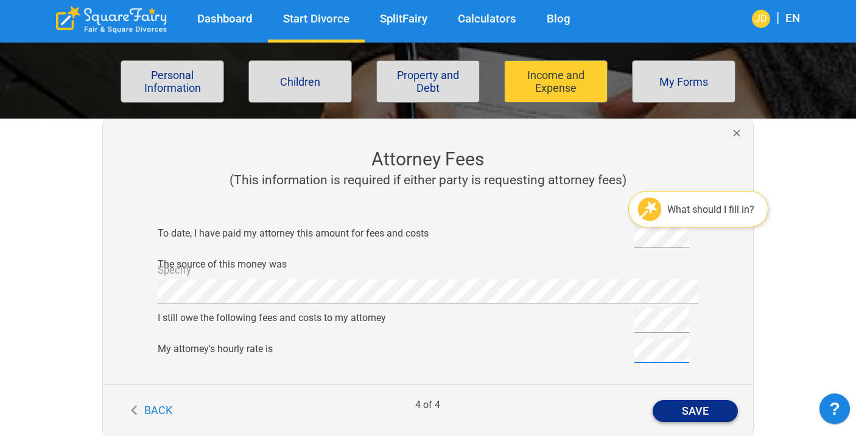
click at [703, 414] on button "Save" at bounding box center [694, 411] width 85 height 22
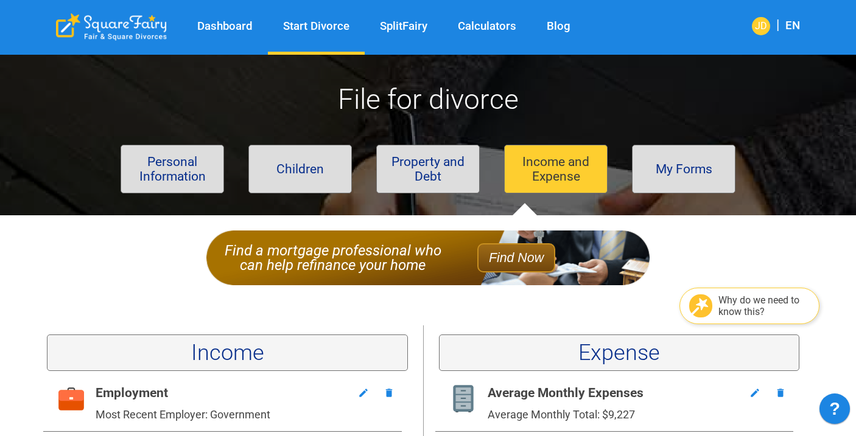
click at [692, 138] on div "Personal Information Children Property and Debt Income and Expense My Forms" at bounding box center [423, 175] width 783 height 80
click at [690, 155] on button "My Forms" at bounding box center [683, 169] width 103 height 49
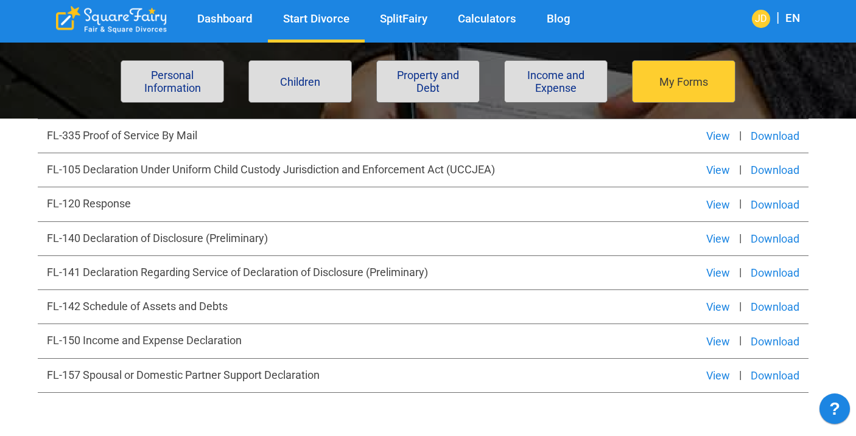
scroll to position [635, 0]
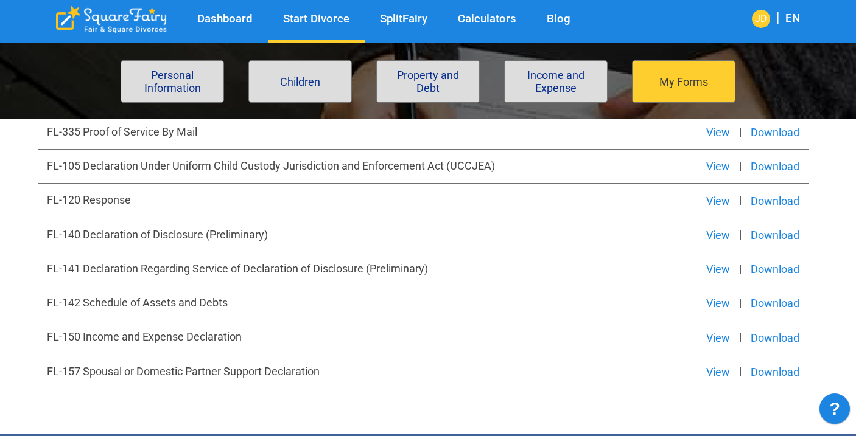
click at [712, 338] on button "View" at bounding box center [718, 338] width 42 height 15
click at [408, 18] on link "SplitFairy" at bounding box center [403, 19] width 78 height 14
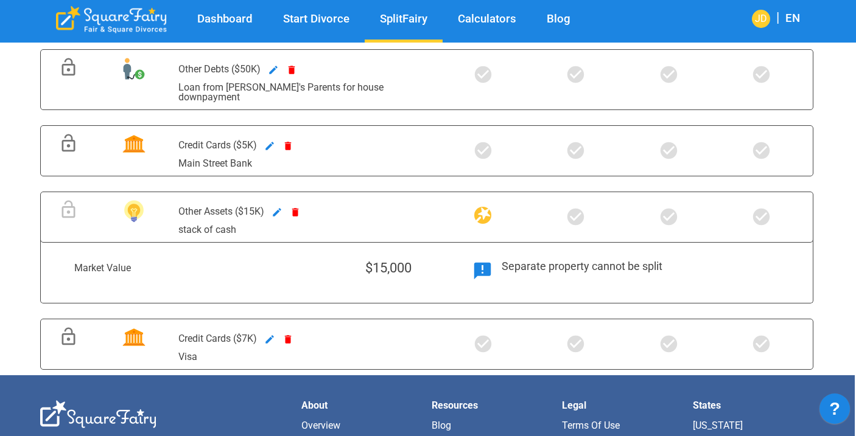
scroll to position [1315, 1]
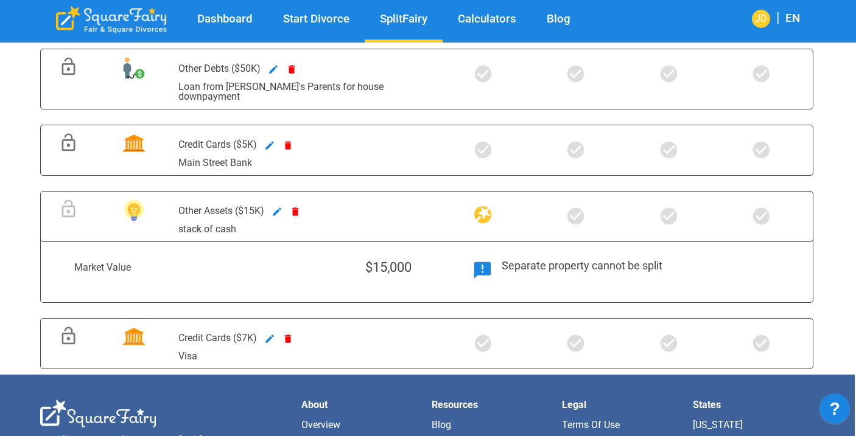
click at [484, 262] on icon at bounding box center [482, 270] width 16 height 16
